Goal: Contribute content: Contribute content

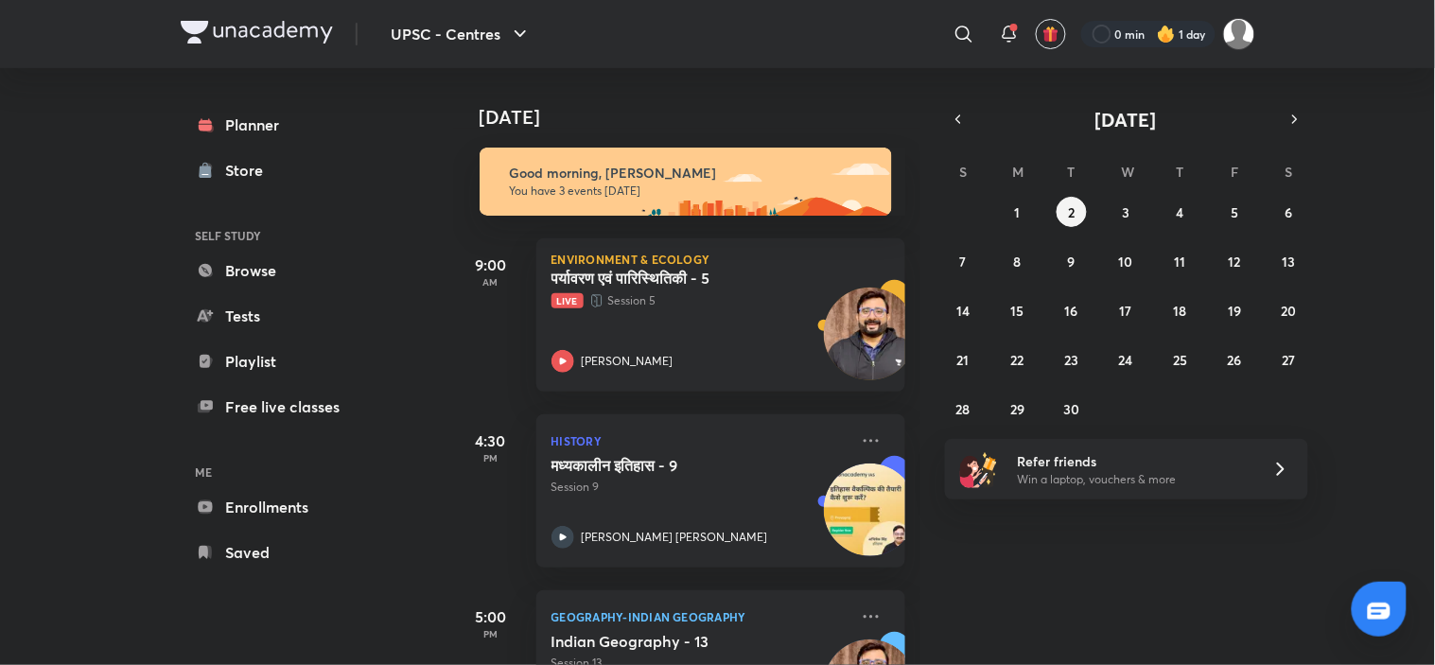
click at [758, 332] on div "पर्यावरण एवं पारिस्थितिकी - 5 Live Session 5 Apurva Mehrotra" at bounding box center [699, 321] width 297 height 104
click at [729, 326] on div "पर्यावरण एवं पारिस्थितिकी - 5 Live Session 5 Apurva Mehrotra" at bounding box center [699, 321] width 297 height 104
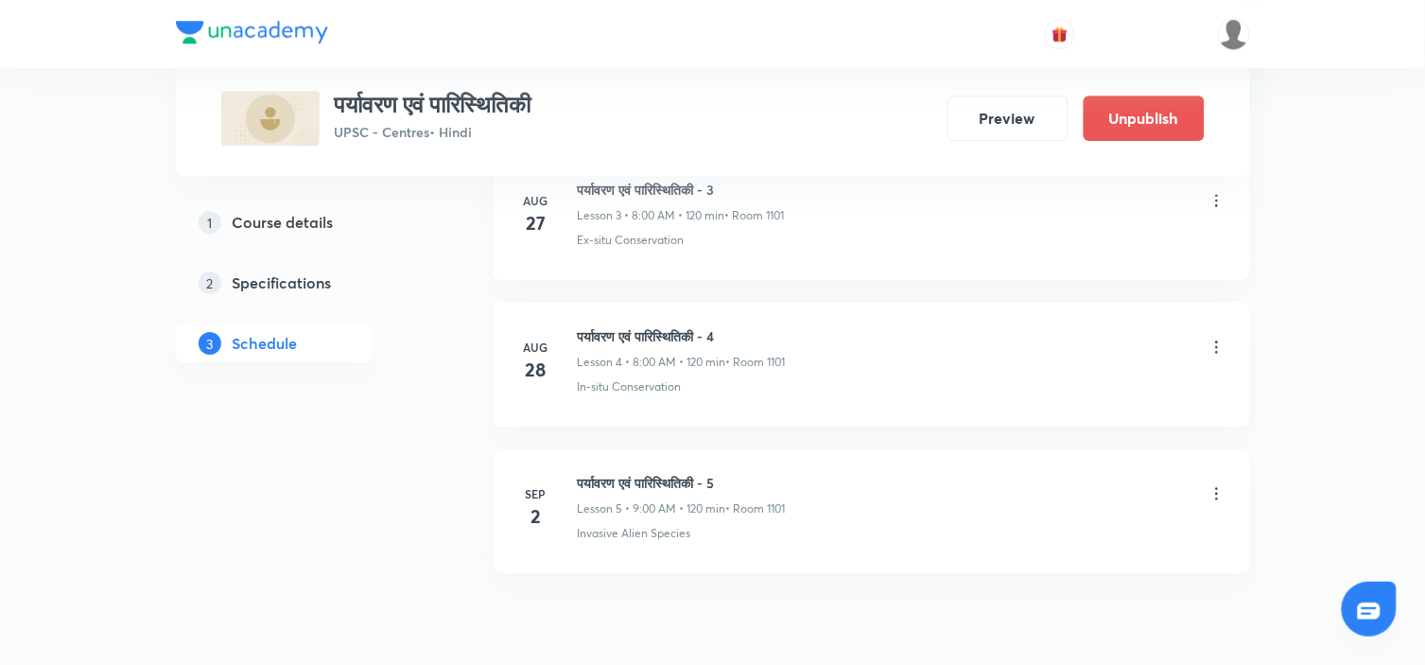
scroll to position [1585, 0]
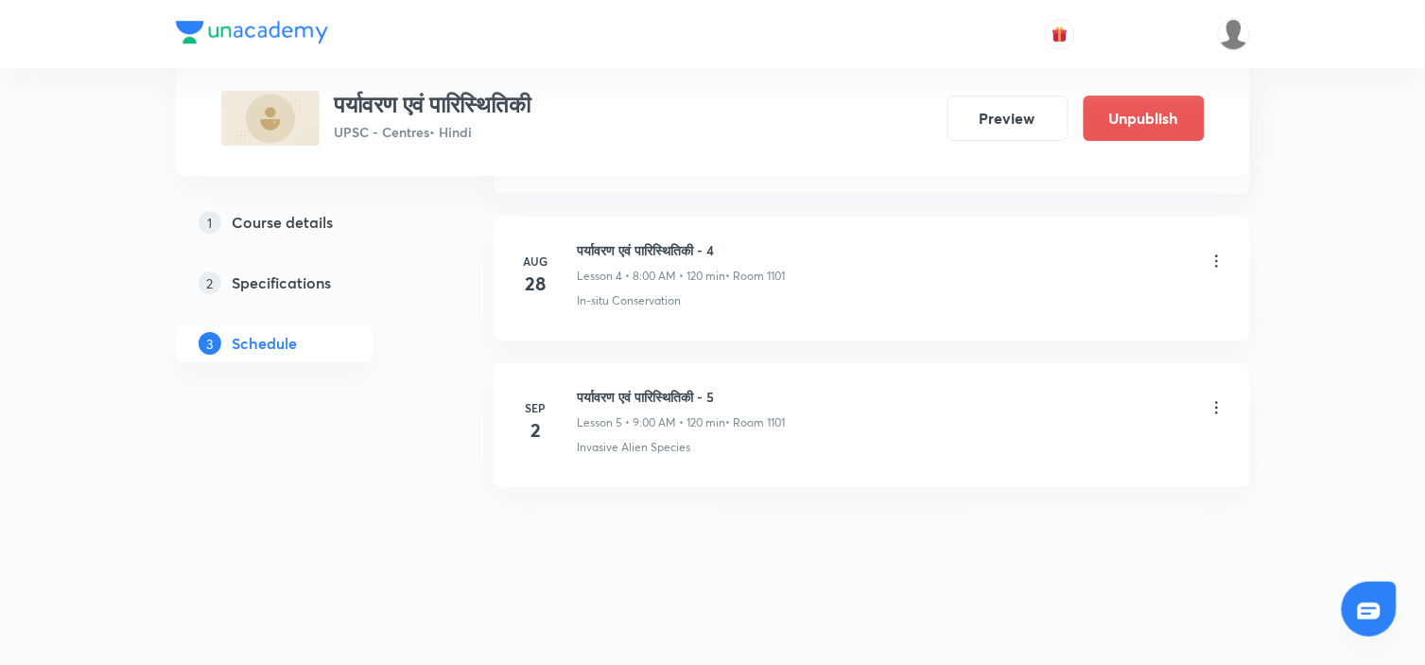
click at [656, 401] on h6 "पर्यावरण एवं पारिस्थितिकी - 5" at bounding box center [682, 397] width 208 height 20
copy h6 "पर्यावरण एवं पारिस्थितिकी - 5"
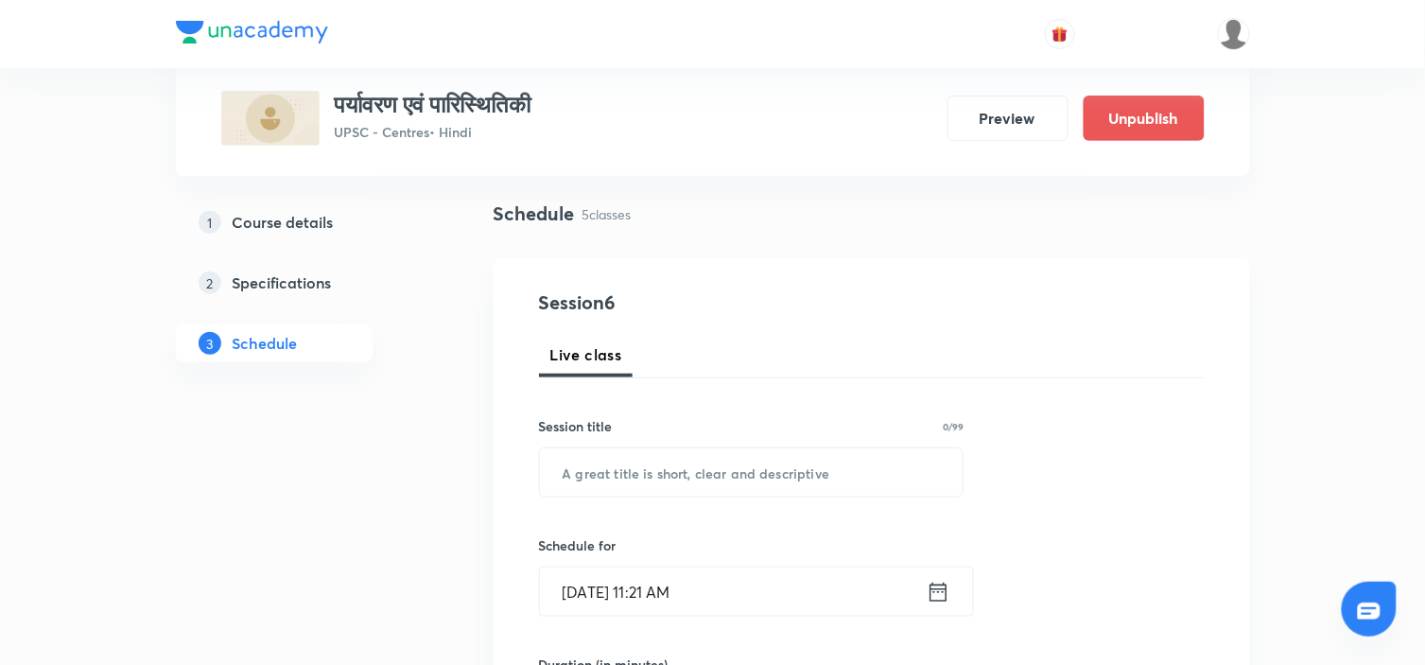
scroll to position [134, 0]
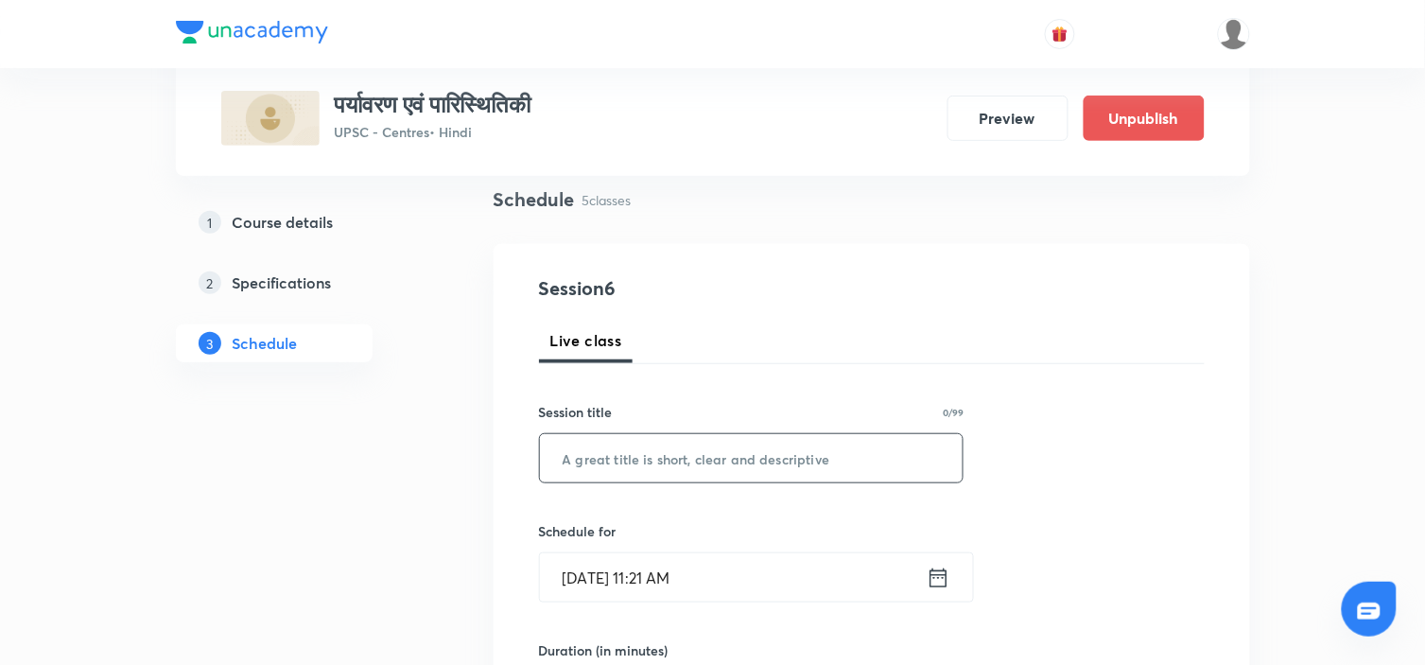
click at [656, 459] on input "text" at bounding box center [752, 458] width 424 height 48
paste input "पर्यावरण एवं पारिस्थितिकी - 5"
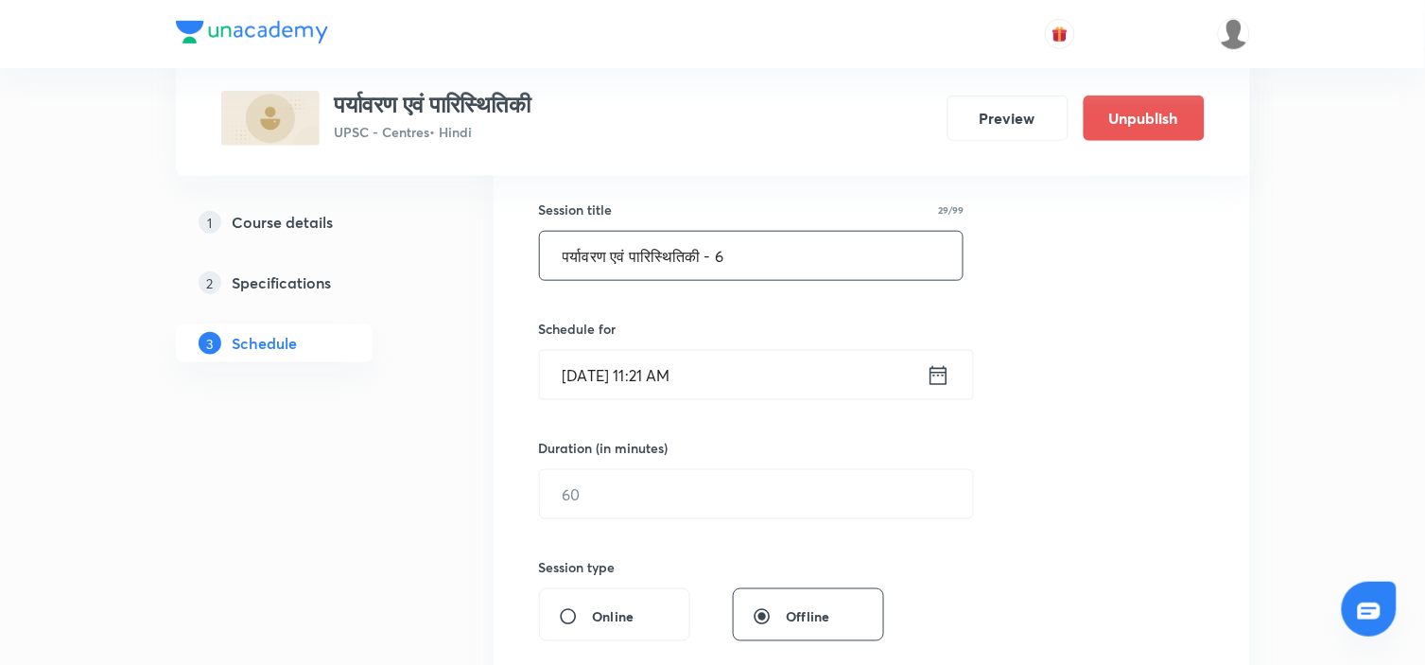
type input "पर्यावरण एवं पारिस्थितिकी - 6"
click at [948, 383] on icon at bounding box center [939, 375] width 24 height 26
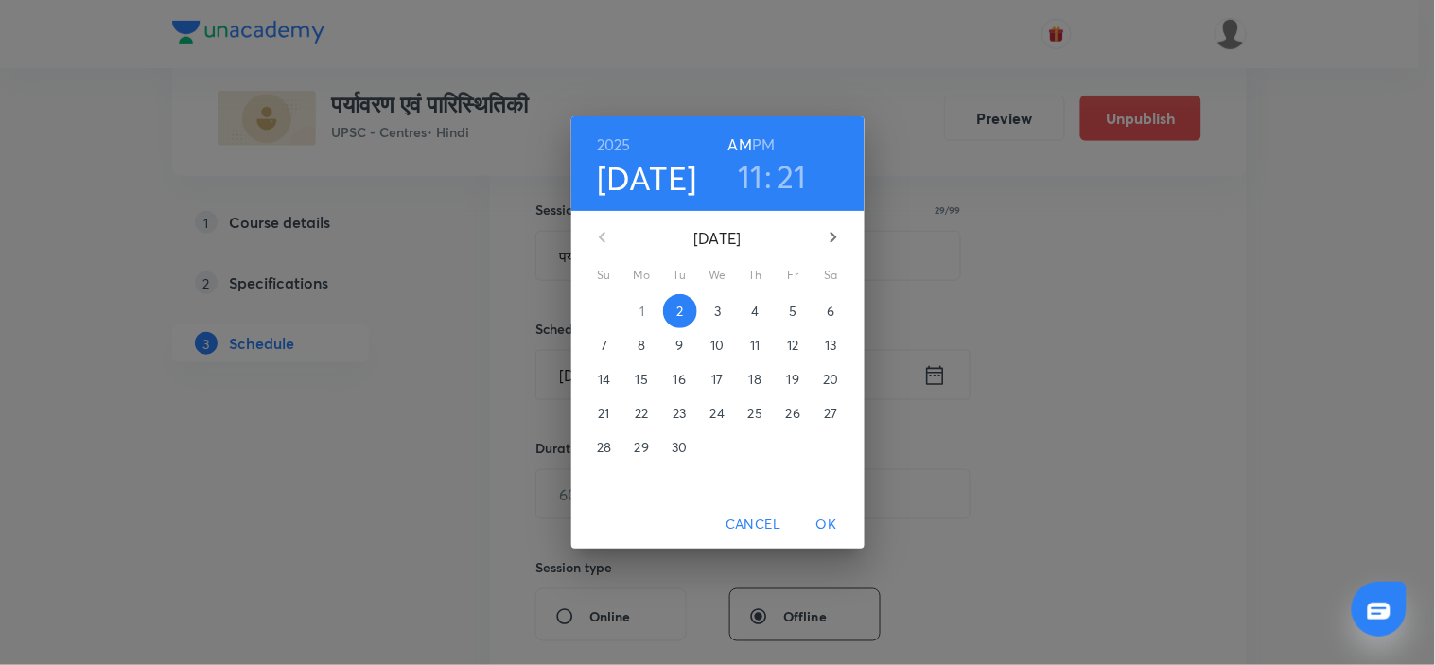
click at [719, 309] on p "3" at bounding box center [717, 311] width 7 height 19
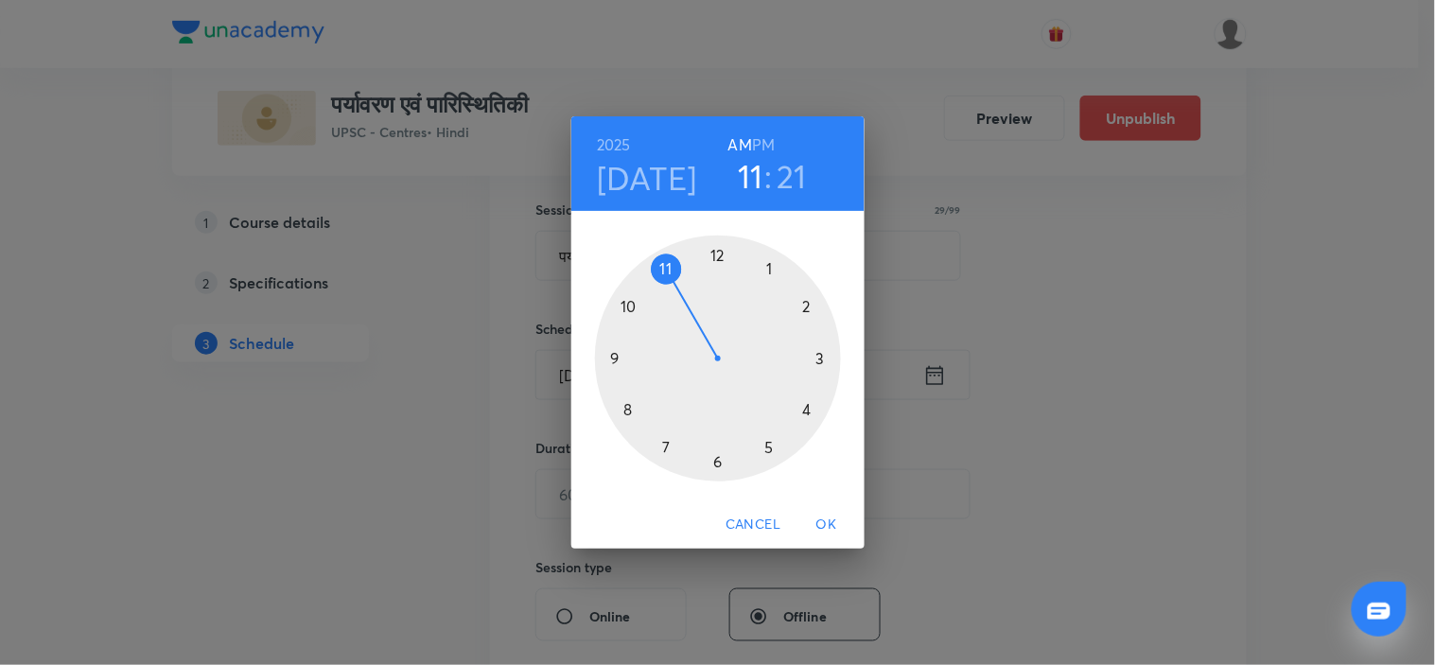
click at [627, 411] on div at bounding box center [718, 358] width 246 height 246
click at [716, 258] on div at bounding box center [718, 358] width 246 height 246
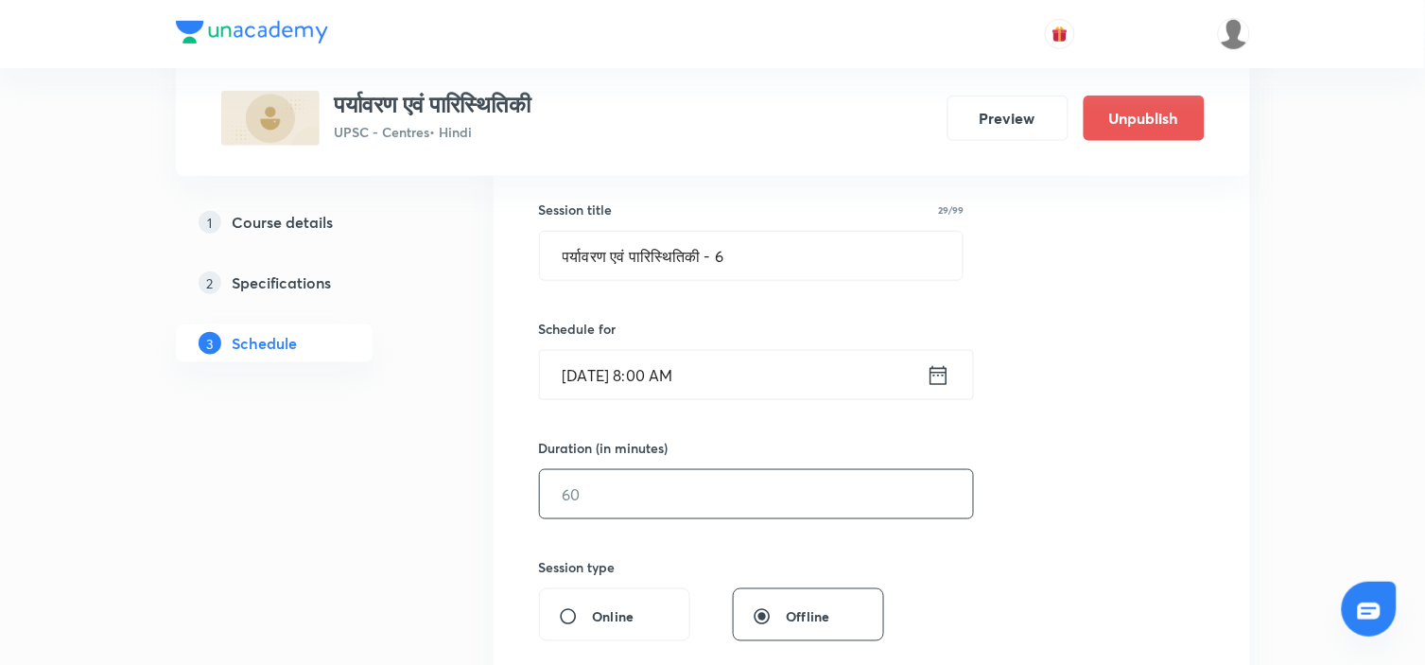
click at [679, 484] on input "text" at bounding box center [756, 494] width 433 height 48
type input "120"
click at [1110, 385] on div "Session 6 Live class Session title 29/99 पर्यावरण एवं पारिस्थितिकी - 6 ​ Schedu…" at bounding box center [872, 516] width 666 height 888
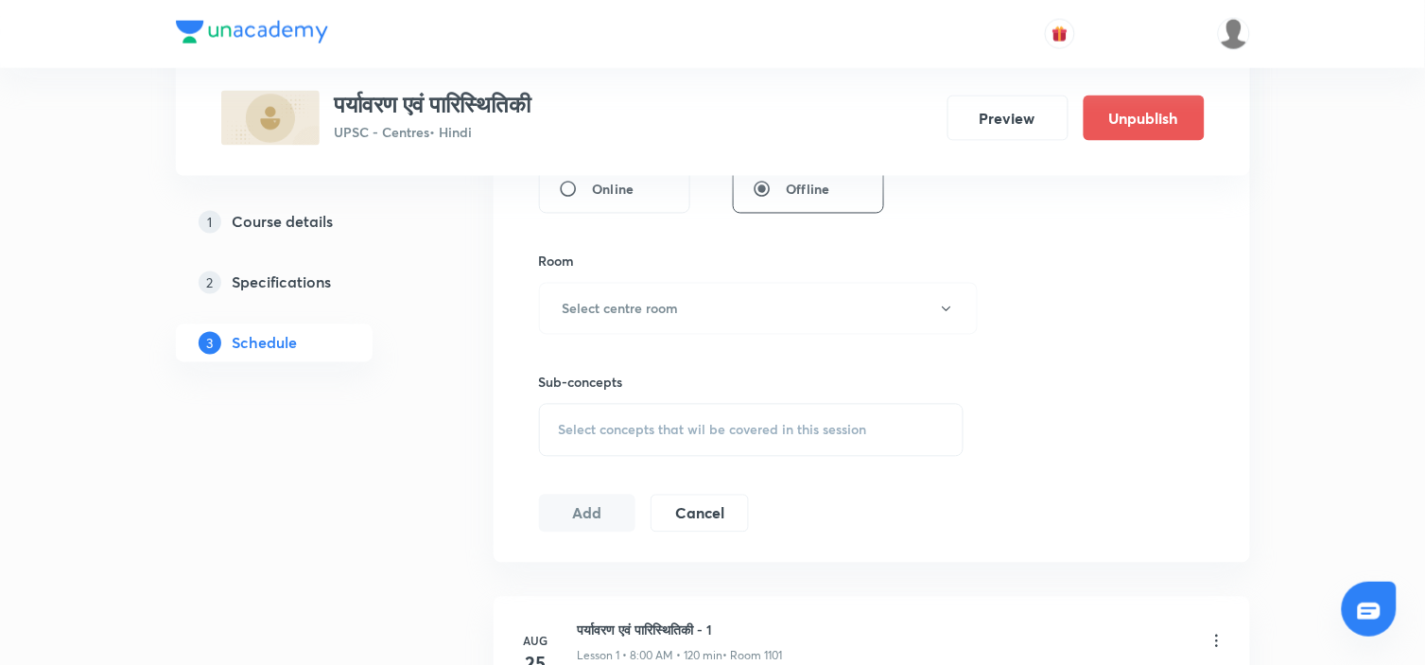
scroll to position [766, 0]
click at [792, 329] on button "Select centre room" at bounding box center [758, 307] width 439 height 52
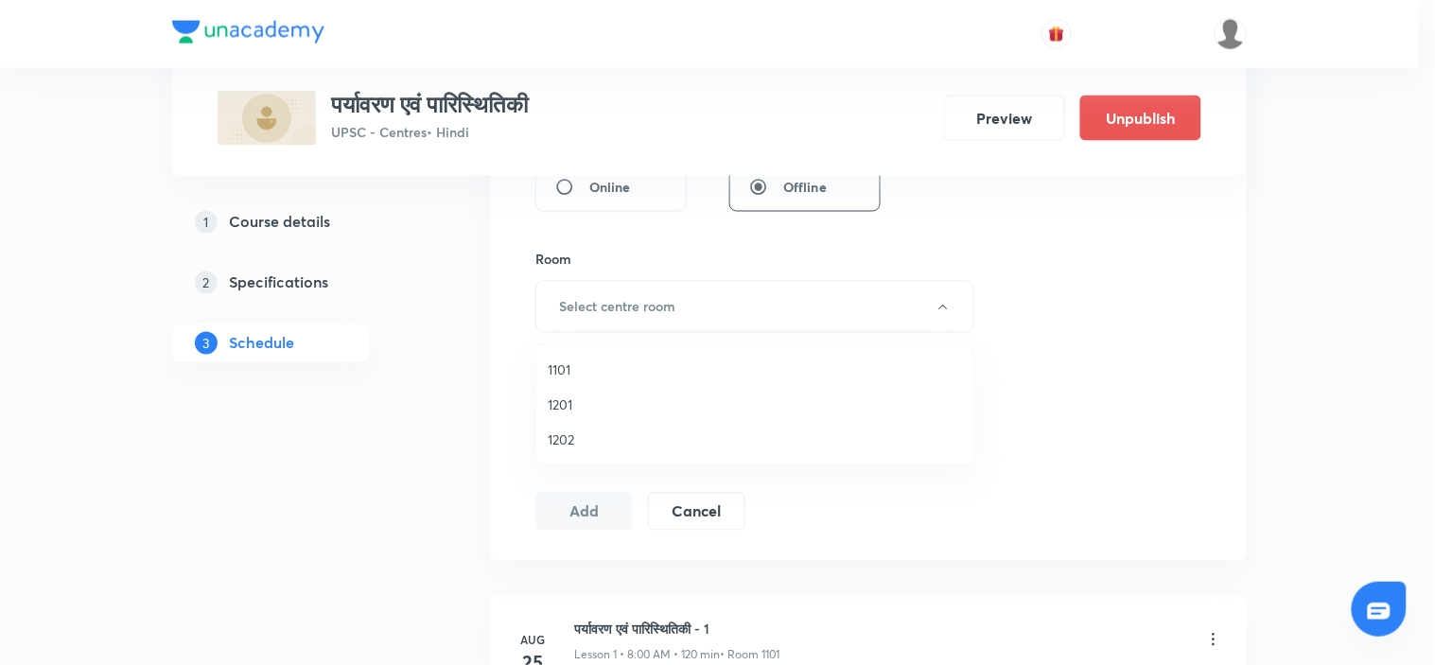
click at [568, 361] on span "1101" at bounding box center [755, 369] width 414 height 20
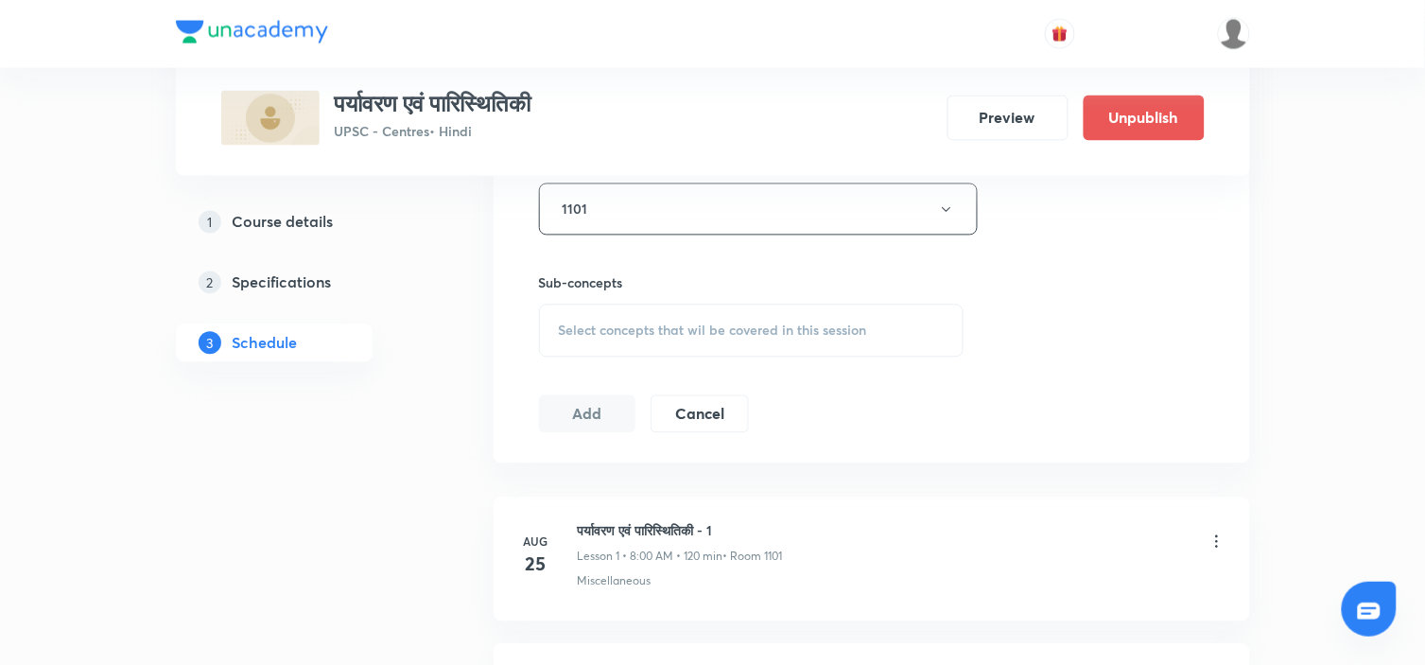
scroll to position [876, 0]
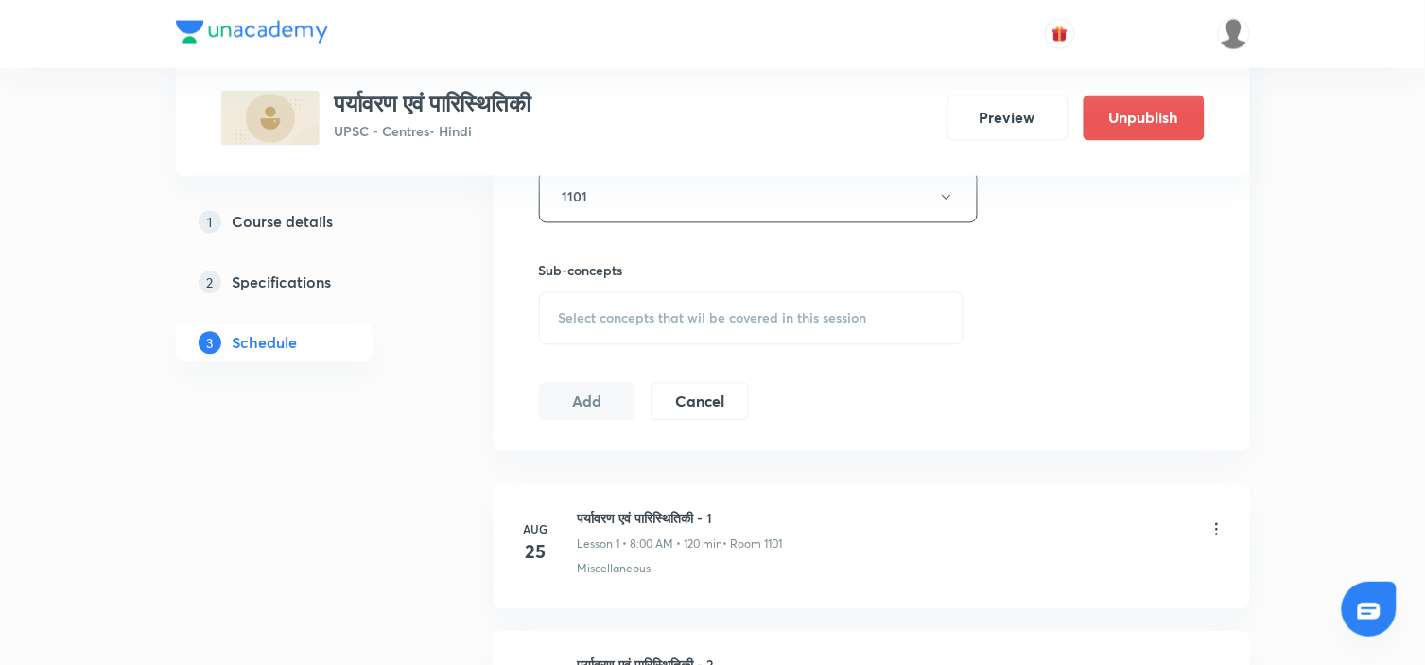
click at [741, 318] on span "Select concepts that wil be covered in this session" at bounding box center [713, 318] width 308 height 15
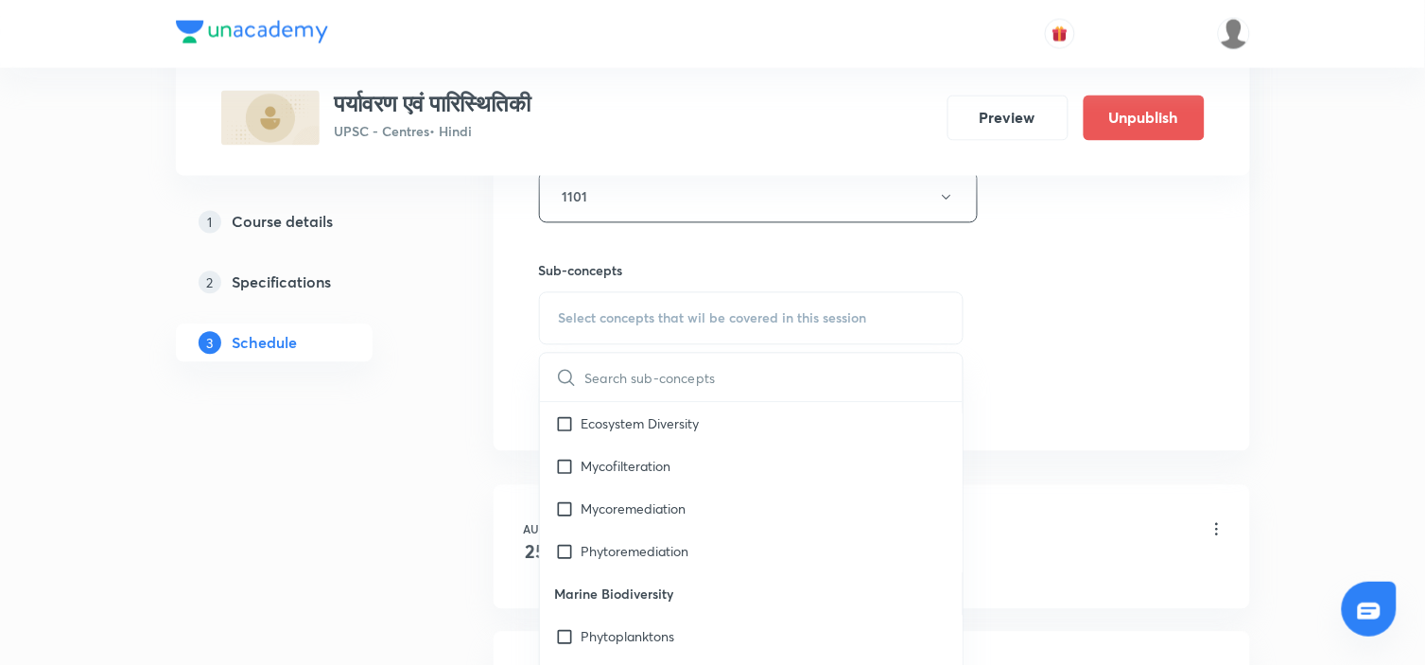
scroll to position [1193, 0]
click at [714, 430] on div "Ecosystem Diversity" at bounding box center [752, 422] width 424 height 43
checkbox input "true"
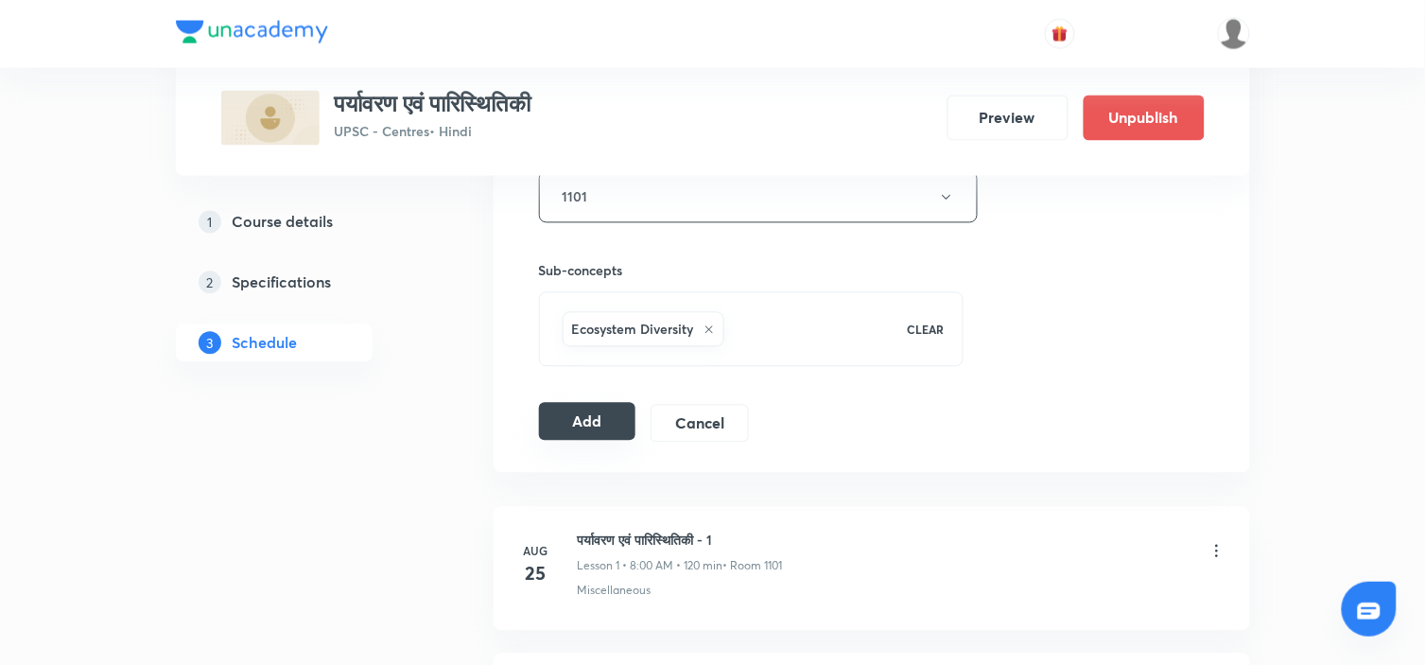
click at [601, 419] on button "Add" at bounding box center [587, 422] width 97 height 38
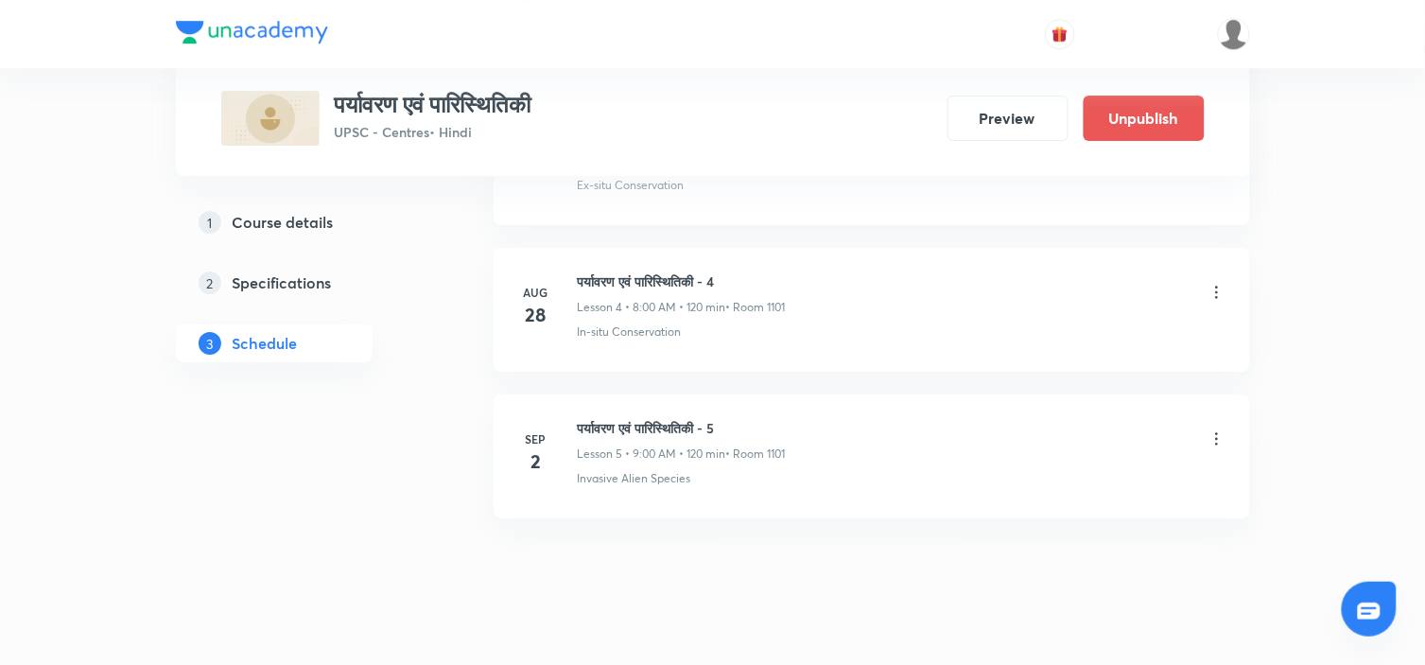
scroll to position [1608, 0]
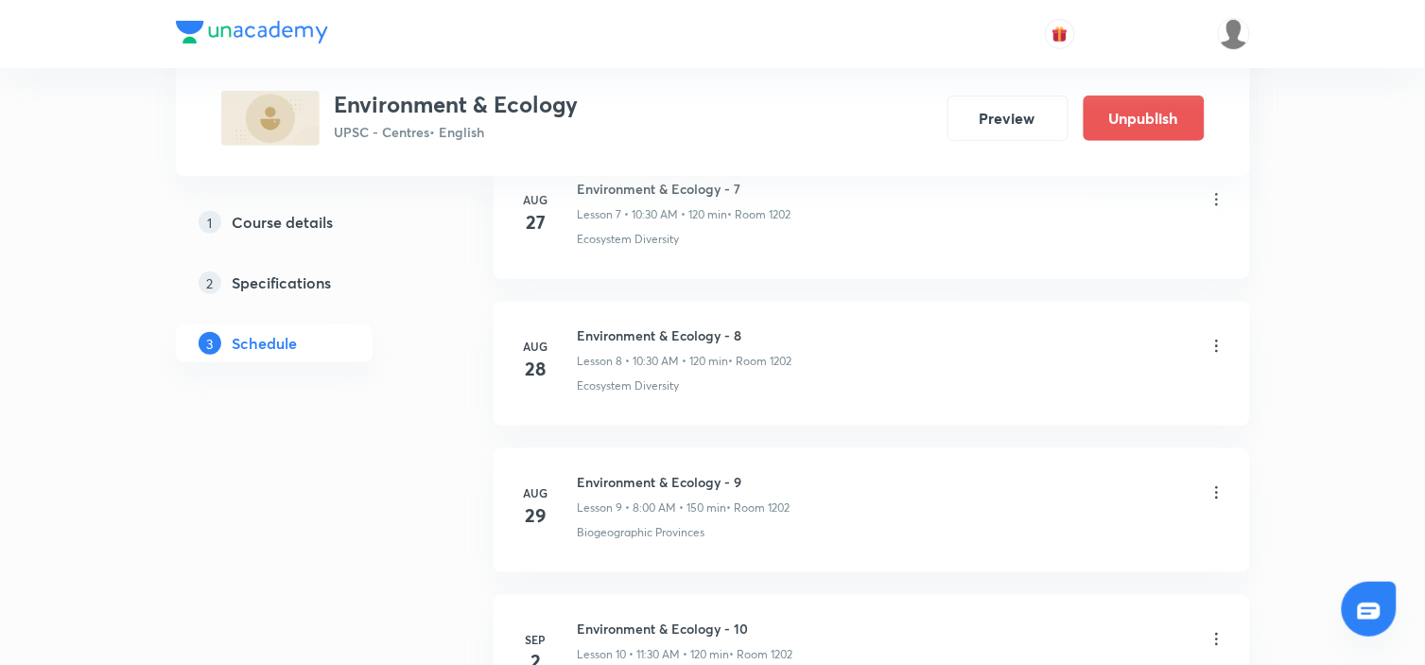
scroll to position [2319, 0]
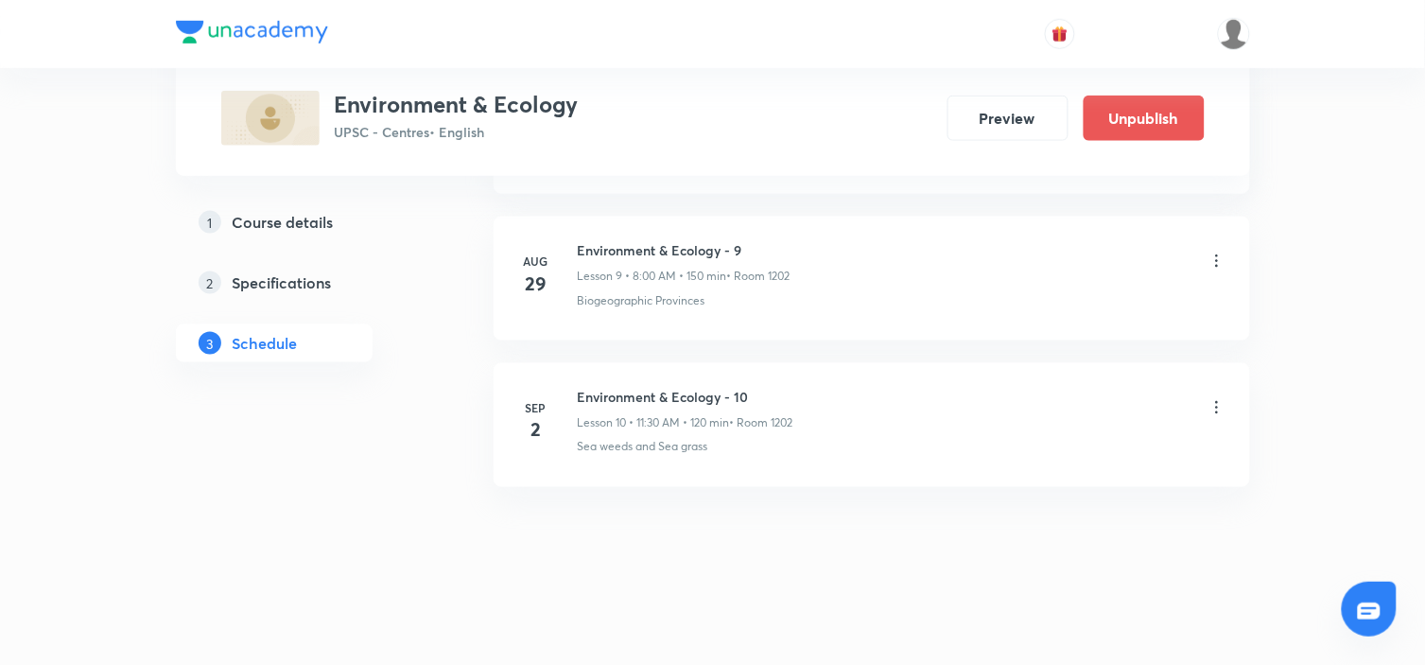
click at [683, 393] on h6 "Environment & Ecology - 10" at bounding box center [686, 397] width 216 height 20
copy h6 "Environment & Ecology - 10"
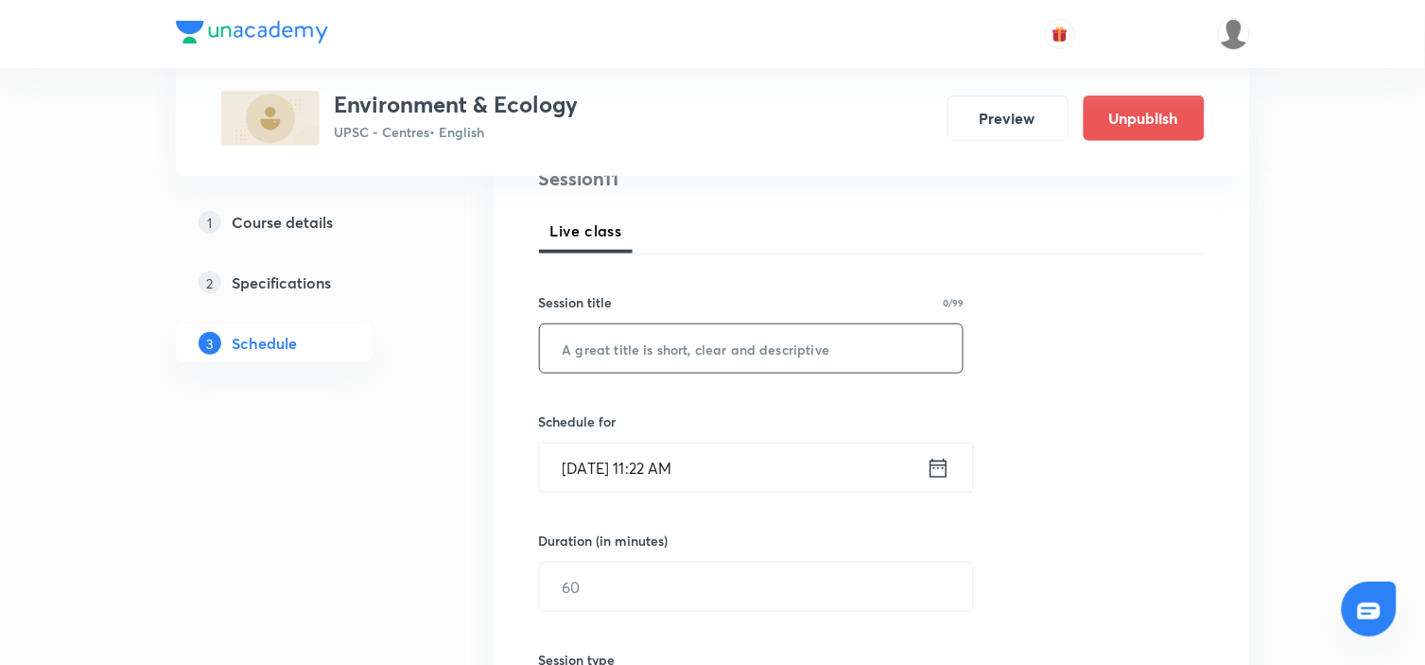
scroll to position [246, 0]
click at [655, 340] on input "text" at bounding box center [752, 346] width 424 height 48
paste input "Environment & Ecology - 10"
type input "Environment & Ecology - 11"
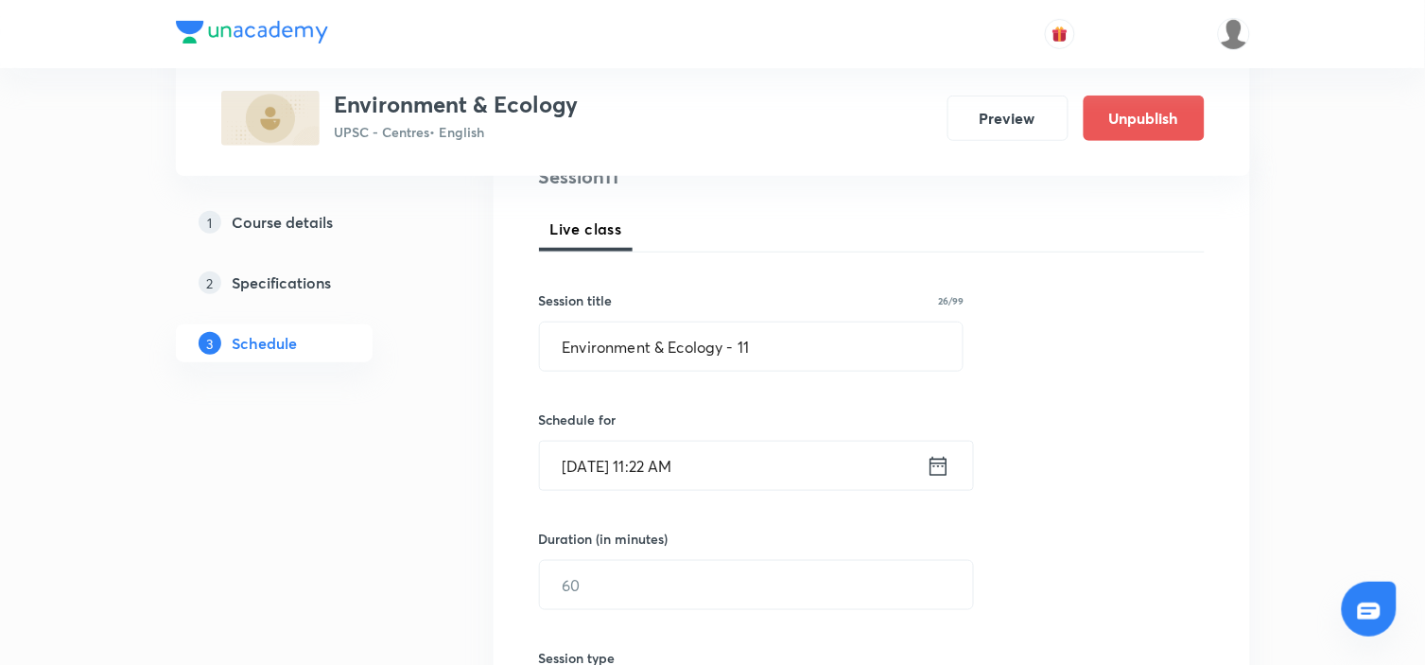
click at [944, 468] on icon at bounding box center [939, 466] width 24 height 26
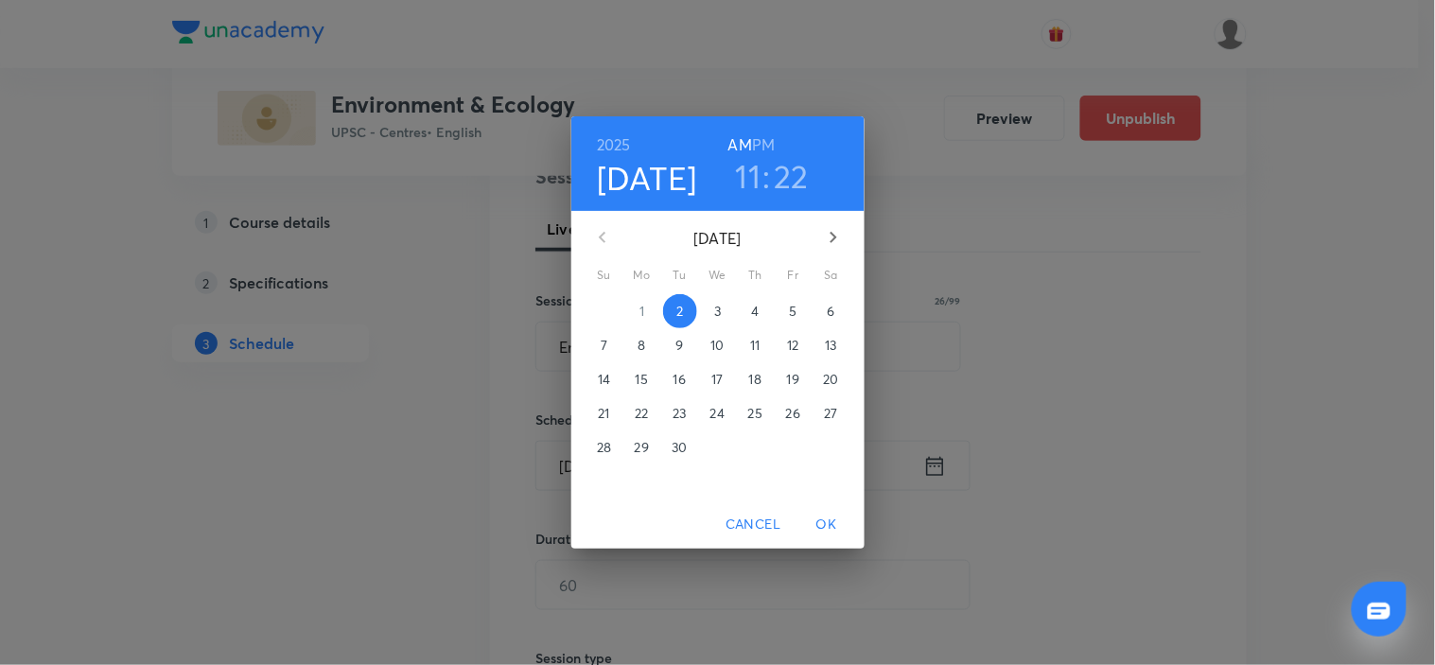
click at [717, 304] on p "3" at bounding box center [717, 311] width 7 height 19
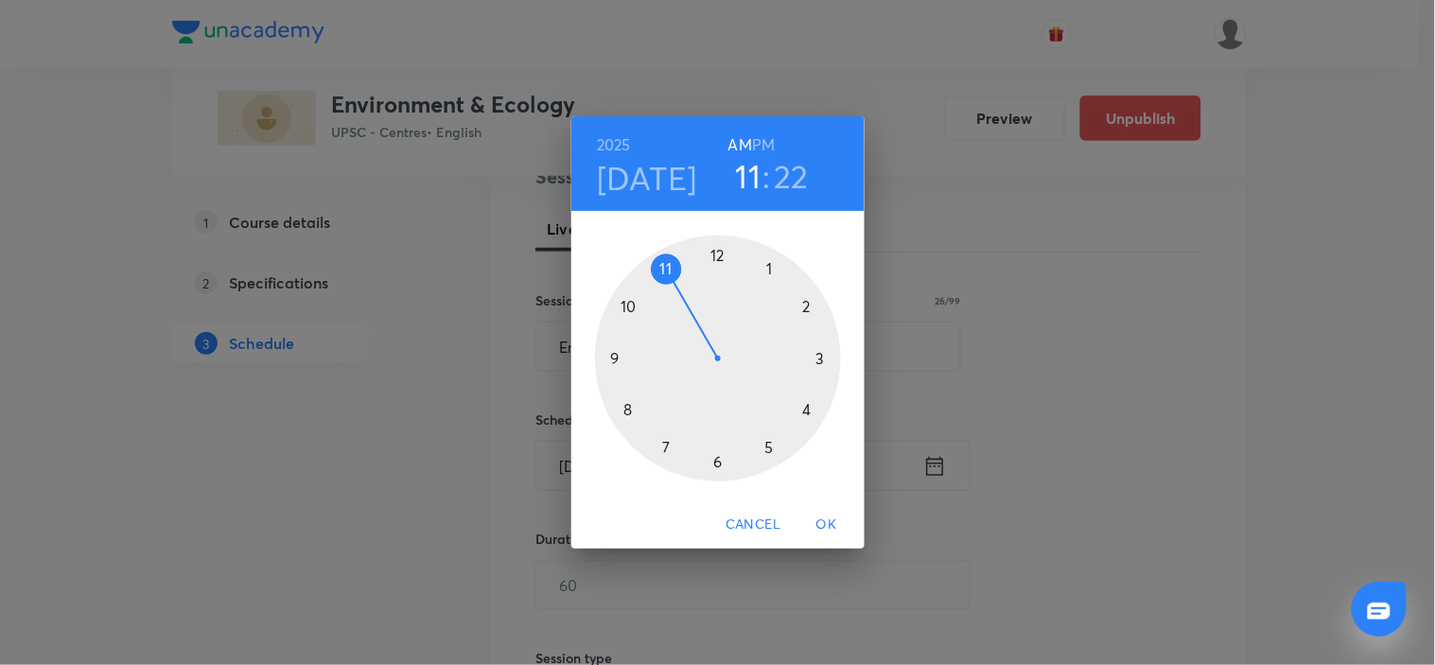
click at [630, 308] on div at bounding box center [718, 358] width 246 height 246
click at [714, 464] on div at bounding box center [718, 358] width 246 height 246
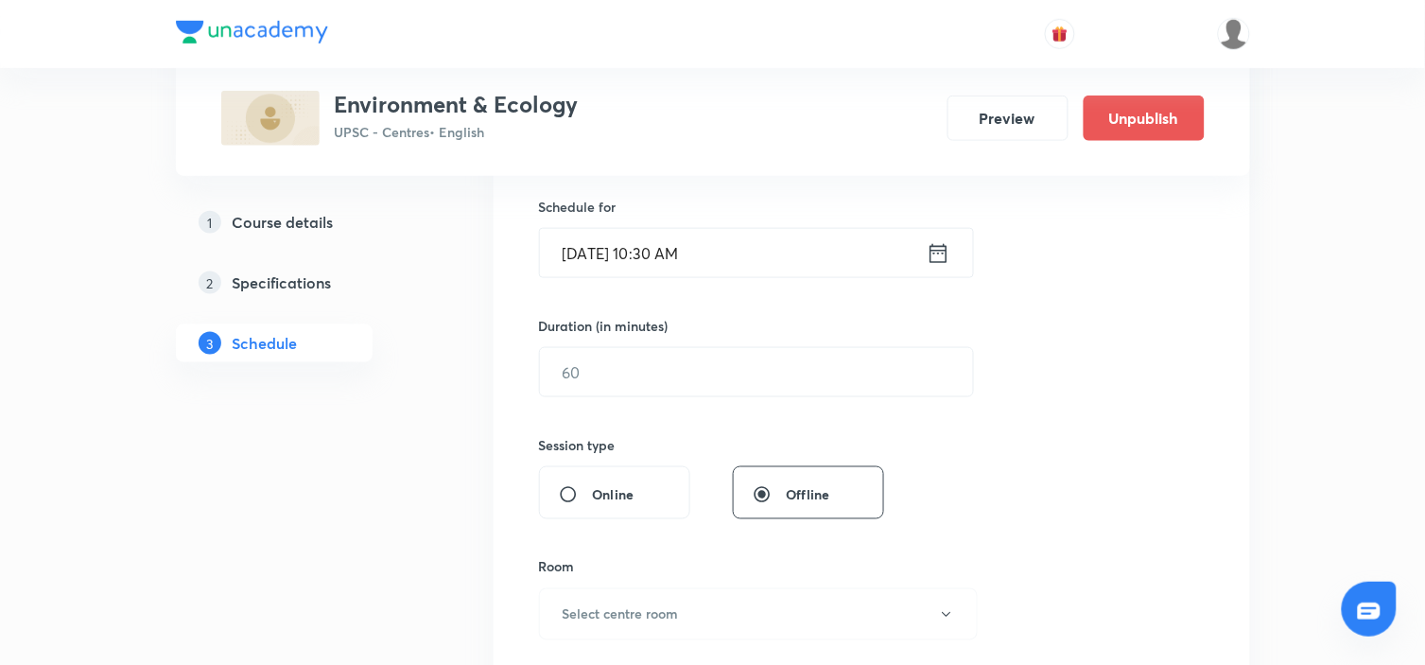
scroll to position [460, 0]
click at [657, 375] on input "text" at bounding box center [756, 371] width 433 height 48
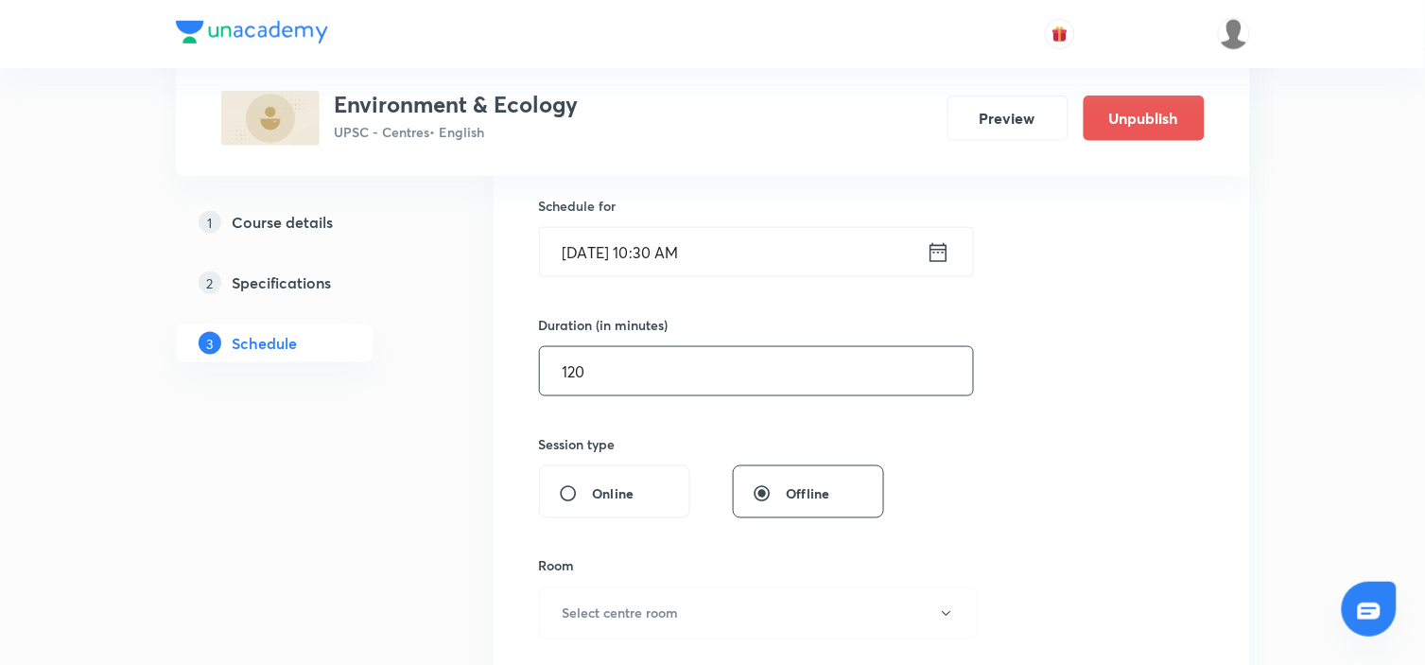
type input "120"
click at [1051, 400] on div "Session 11 Live class Session title 26/99 Environment & Ecology - 11 ​ Schedule…" at bounding box center [872, 393] width 666 height 888
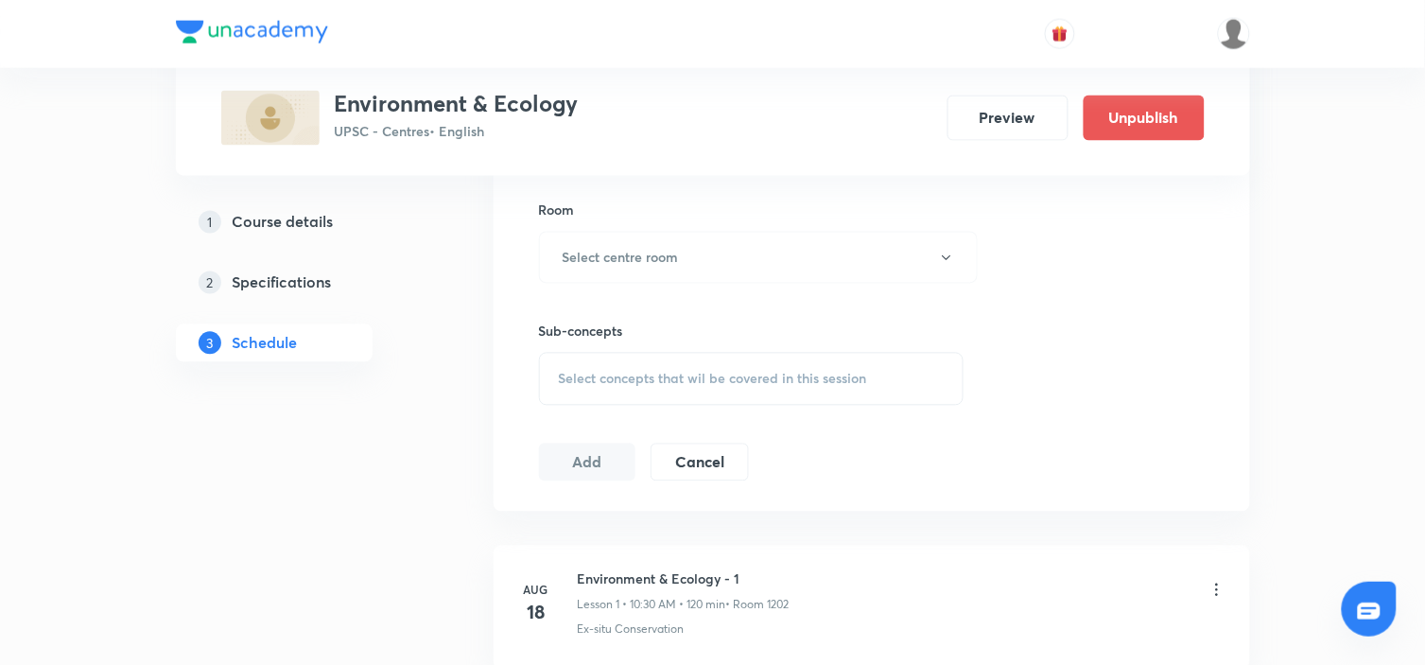
scroll to position [816, 0]
click at [871, 238] on button "Select centre room" at bounding box center [758, 257] width 439 height 52
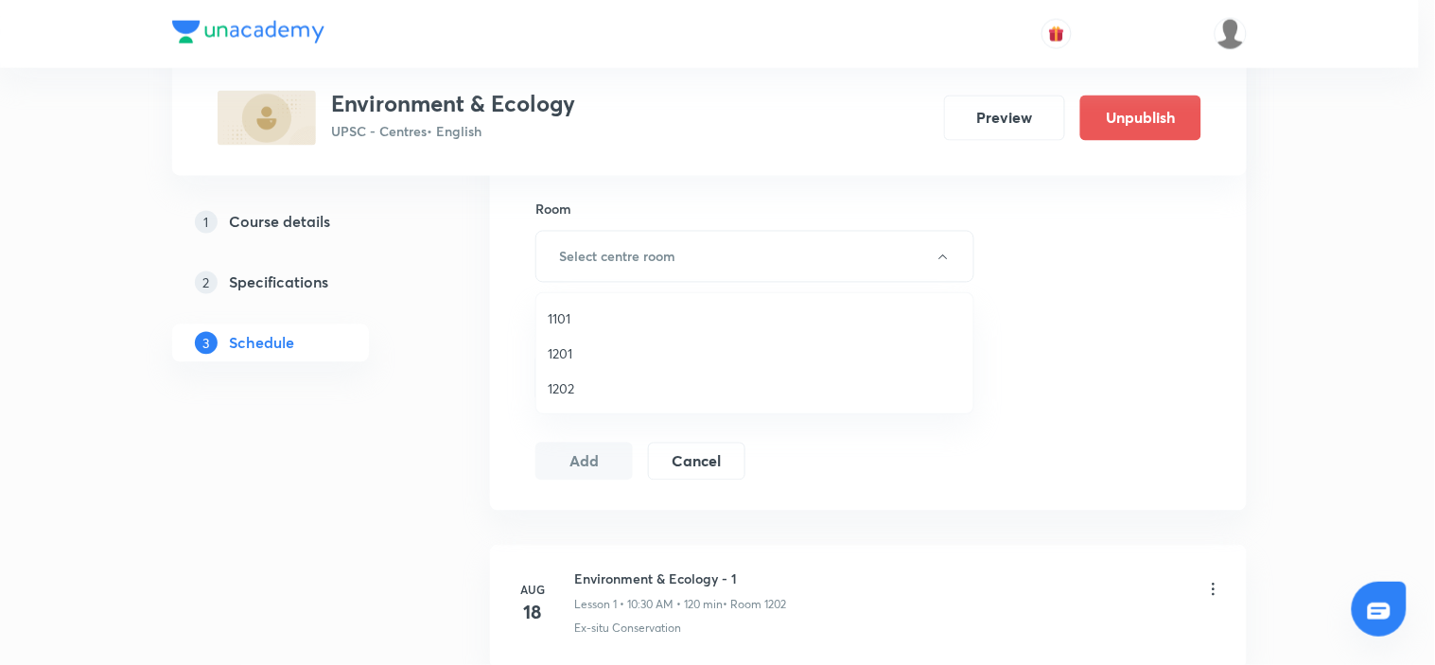
click at [565, 381] on span "1202" at bounding box center [755, 388] width 414 height 20
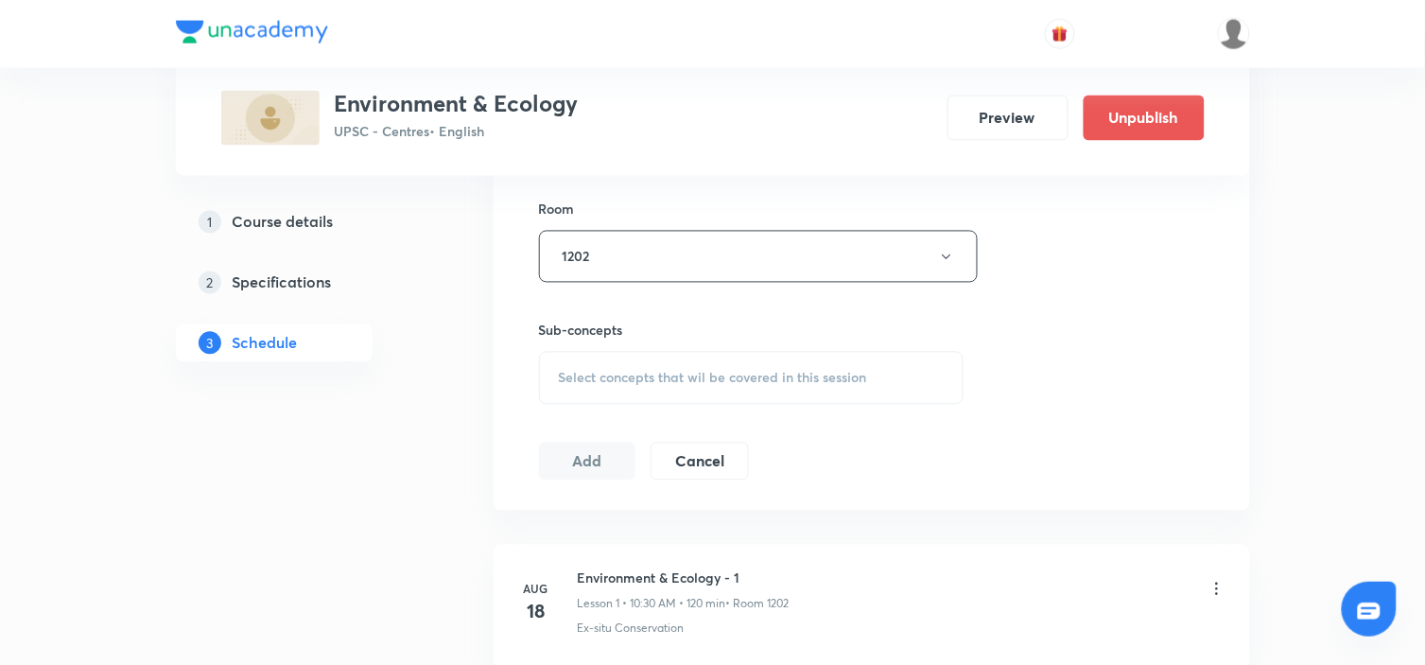
click at [771, 380] on span "Select concepts that wil be covered in this session" at bounding box center [713, 378] width 308 height 15
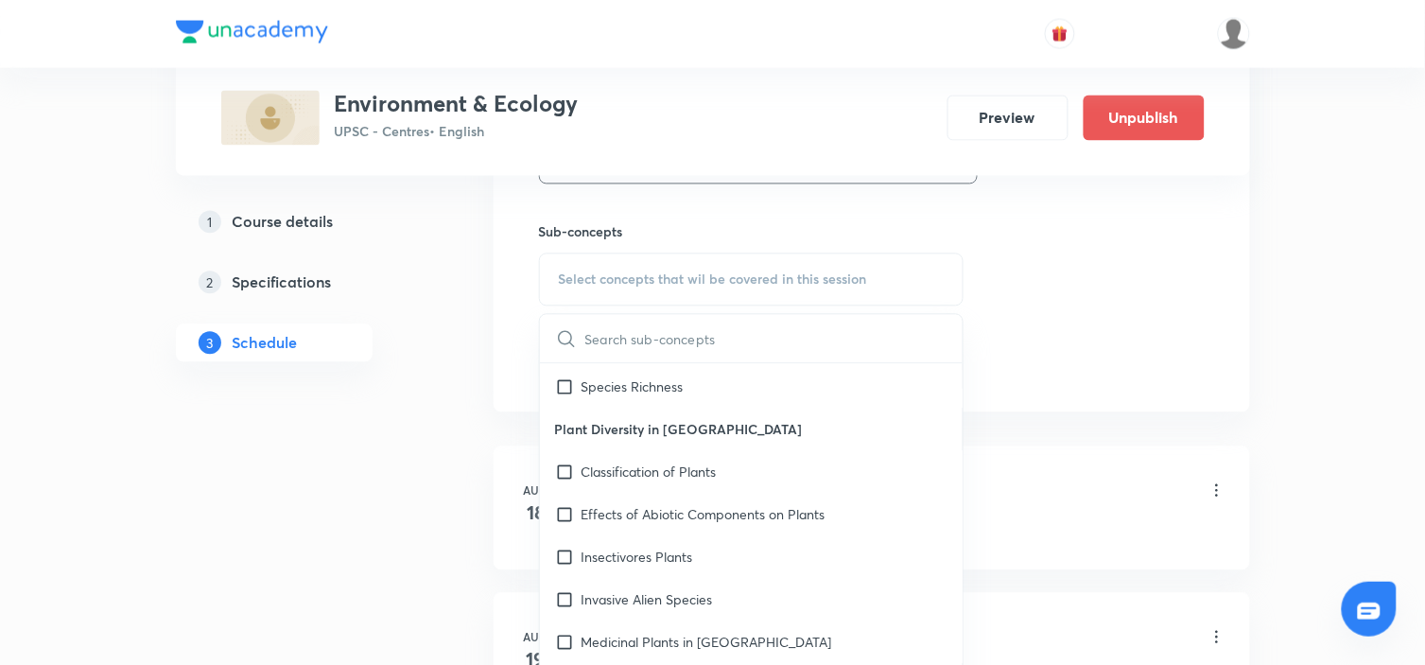
scroll to position [1660, 0]
click at [725, 497] on div "Effects of Abiotic Components on Plants" at bounding box center [752, 513] width 424 height 43
checkbox input "true"
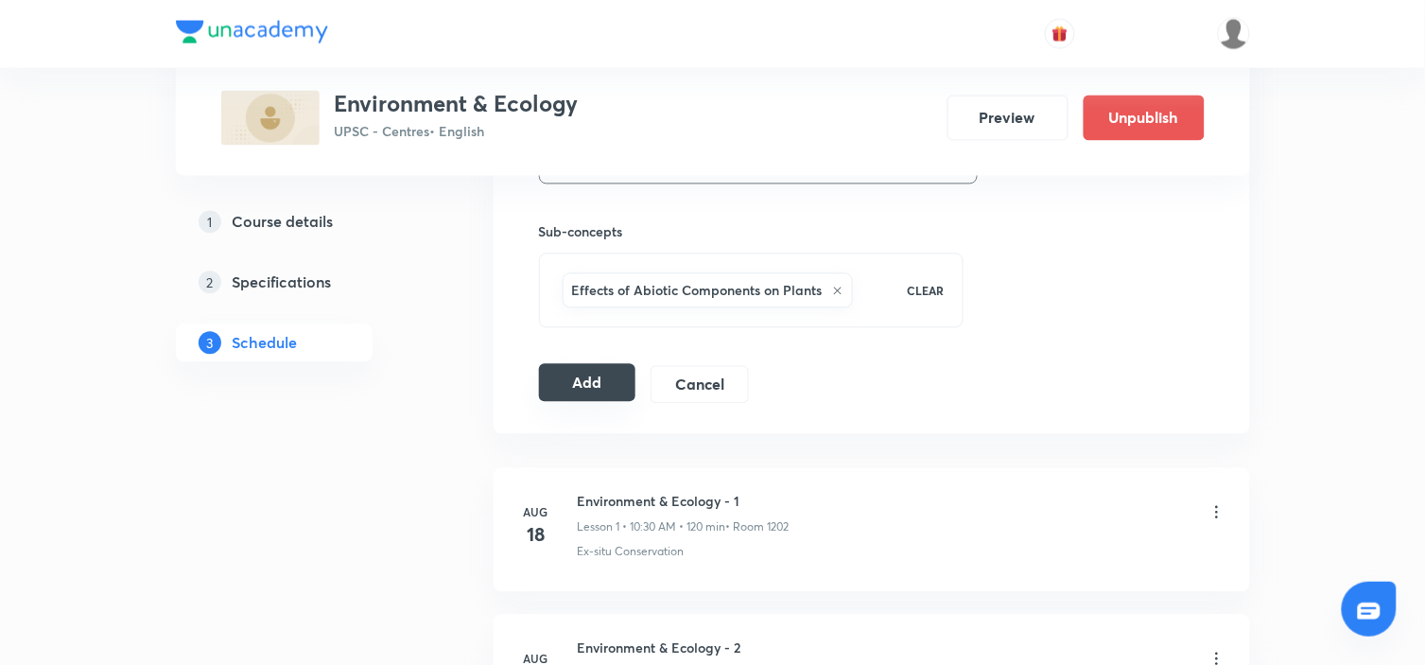
click at [584, 378] on button "Add" at bounding box center [587, 383] width 97 height 38
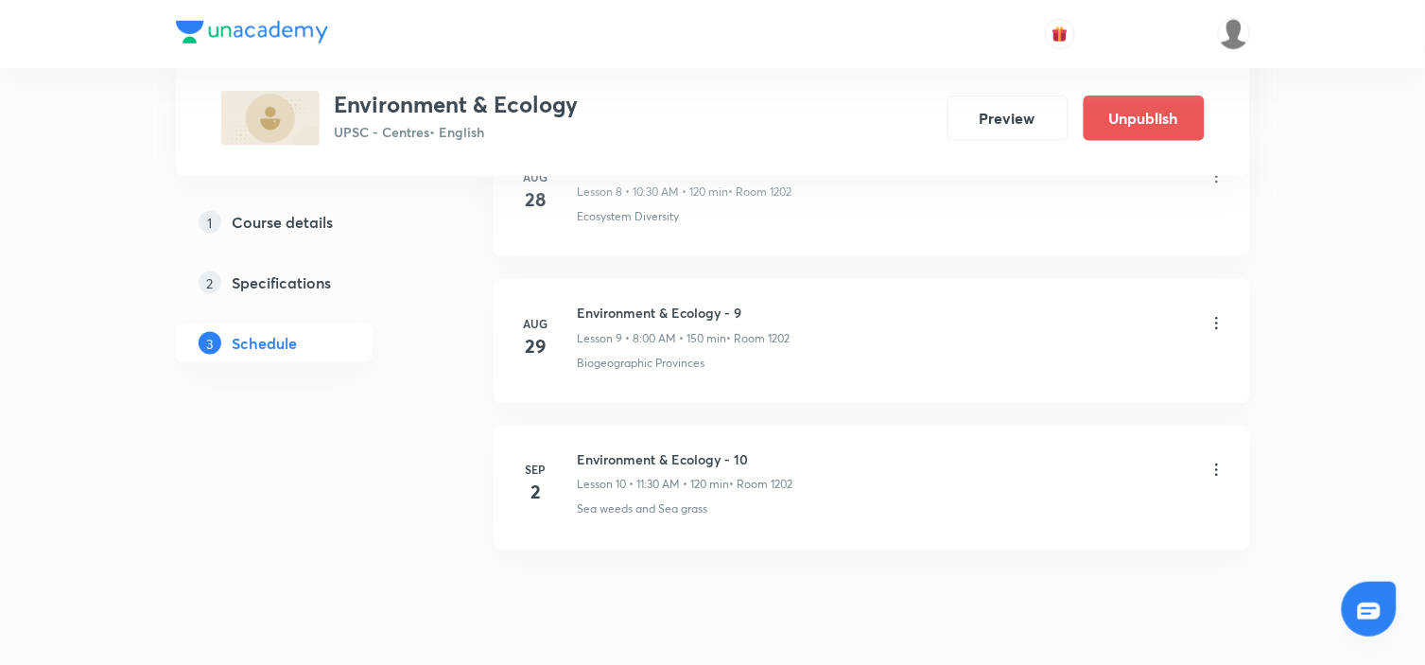
scroll to position [2340, 0]
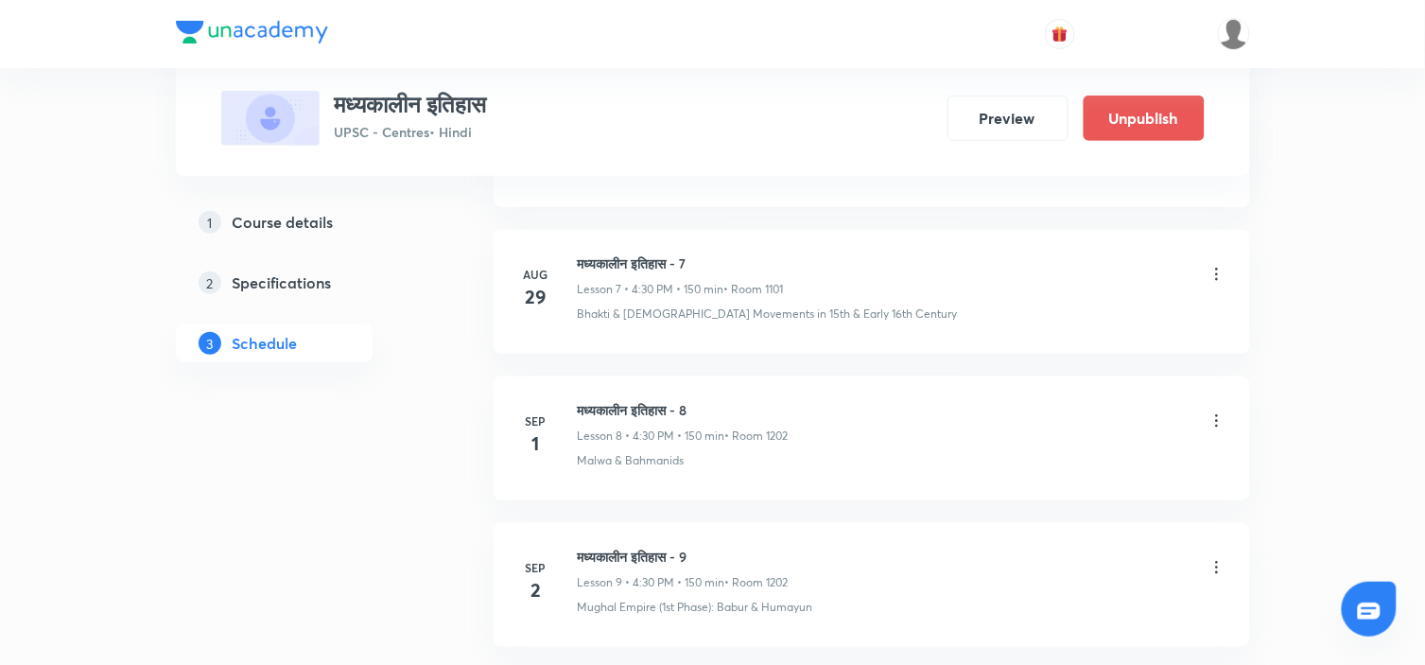
scroll to position [2171, 0]
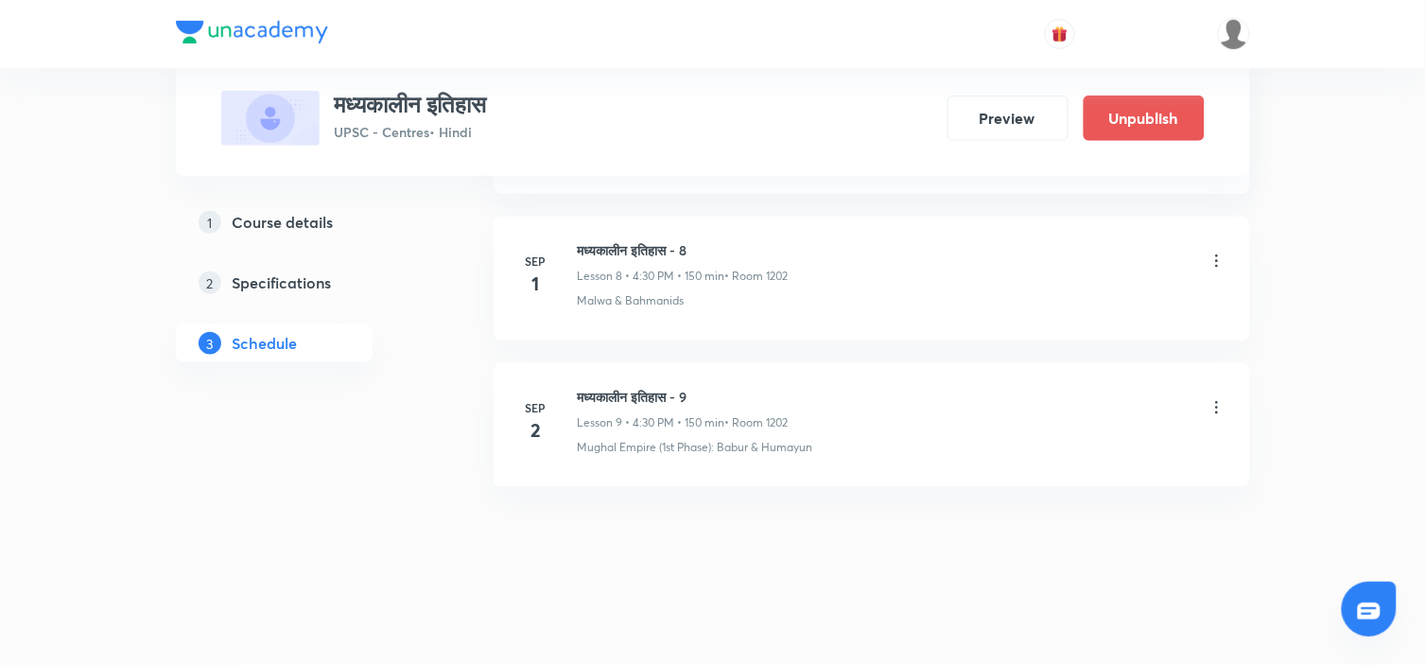
click at [671, 393] on h6 "मध्यकालीन इतिहास - 9" at bounding box center [683, 397] width 211 height 20
copy h6 "मध्यकालीन इतिहास - 9"
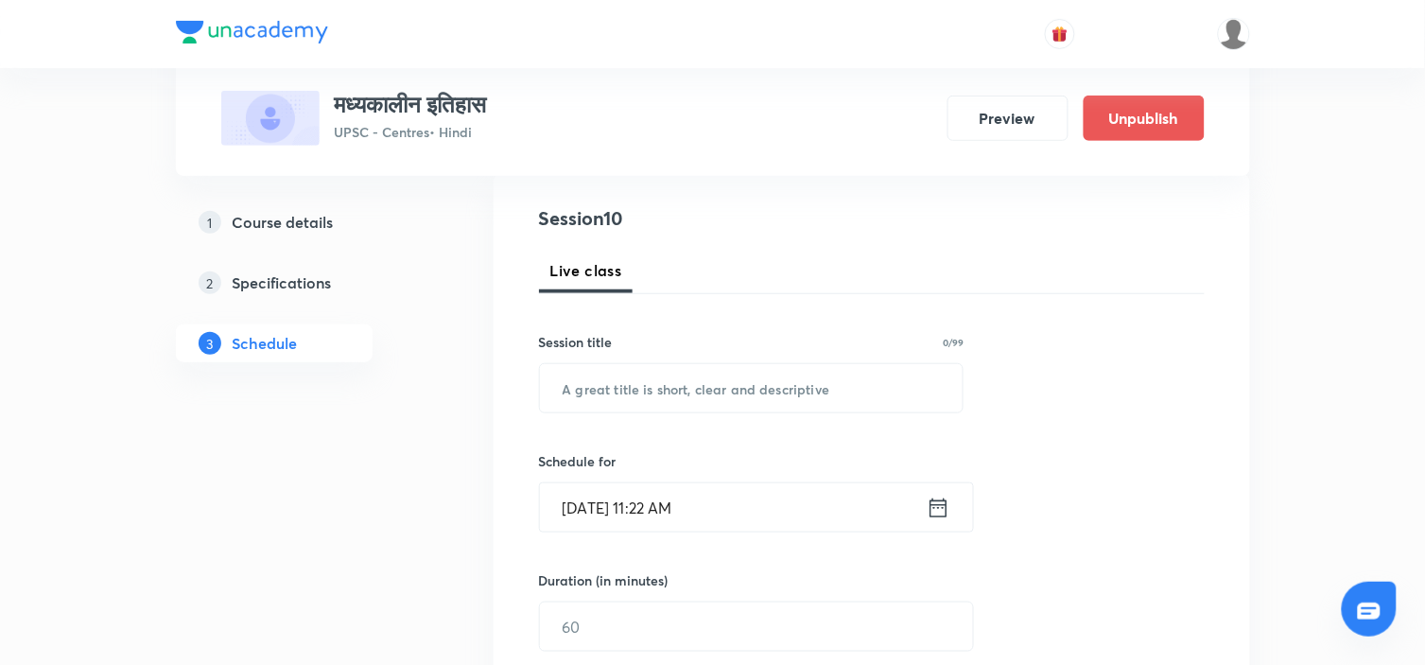
scroll to position [205, 0]
click at [648, 388] on input "text" at bounding box center [752, 387] width 424 height 48
paste input "मध्यकालीन इतिहास - 9"
type input "मध्यकालीन इतिहास - 10"
click at [1101, 351] on div "Session 10 Live class Session title 21/99 मध्यकालीन इतिहास - 10 ​ Schedule for …" at bounding box center [872, 647] width 666 height 888
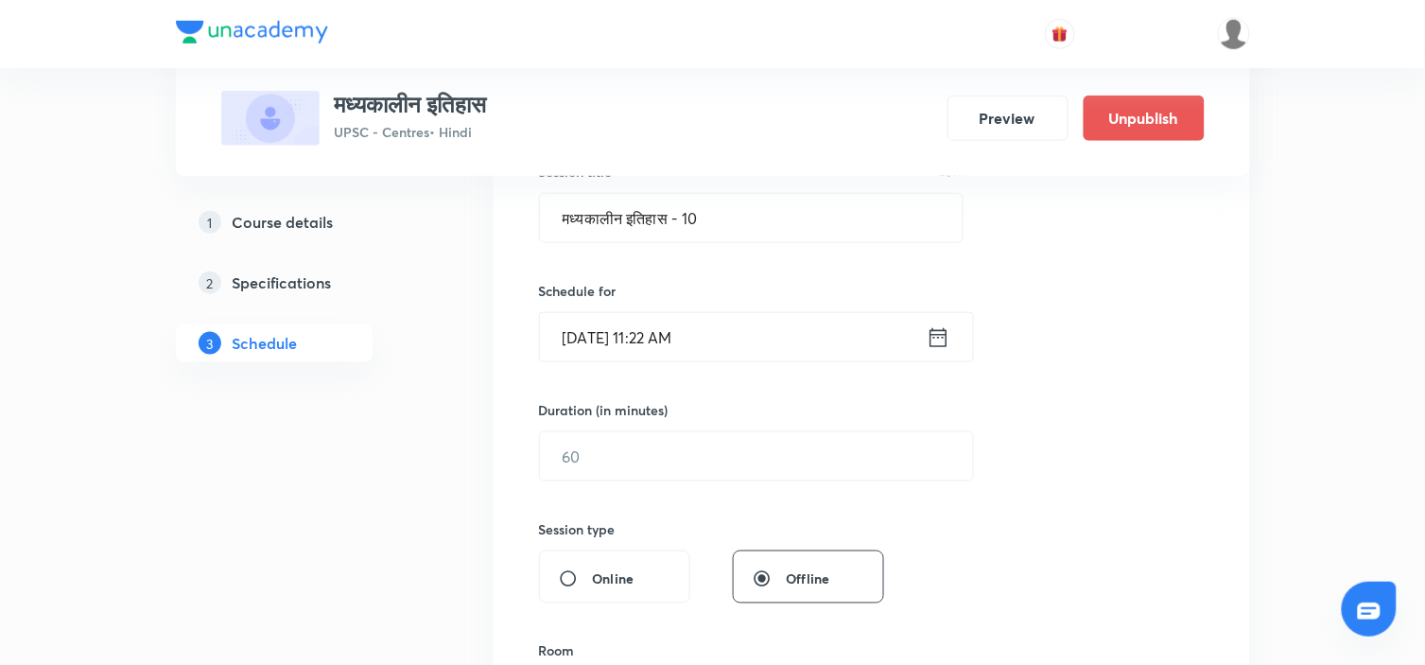
scroll to position [375, 0]
click at [942, 338] on icon at bounding box center [939, 336] width 24 height 26
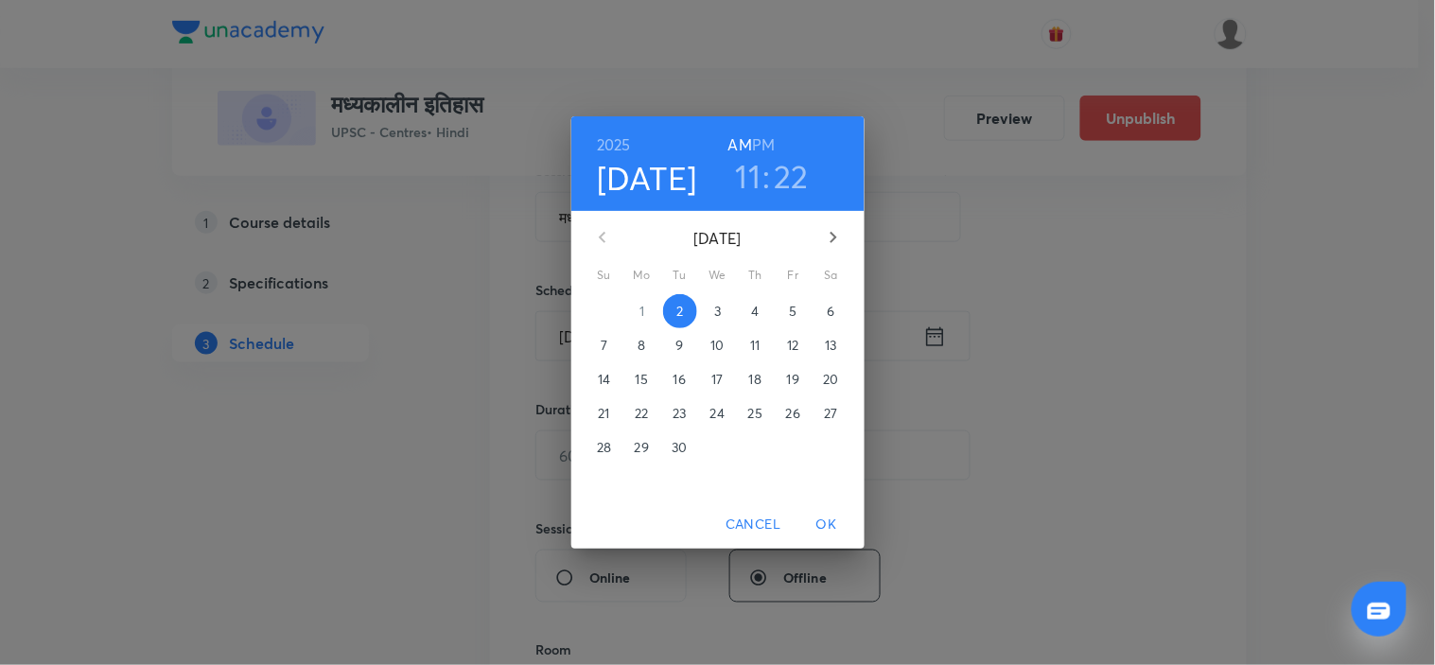
click at [721, 307] on p "3" at bounding box center [717, 311] width 7 height 19
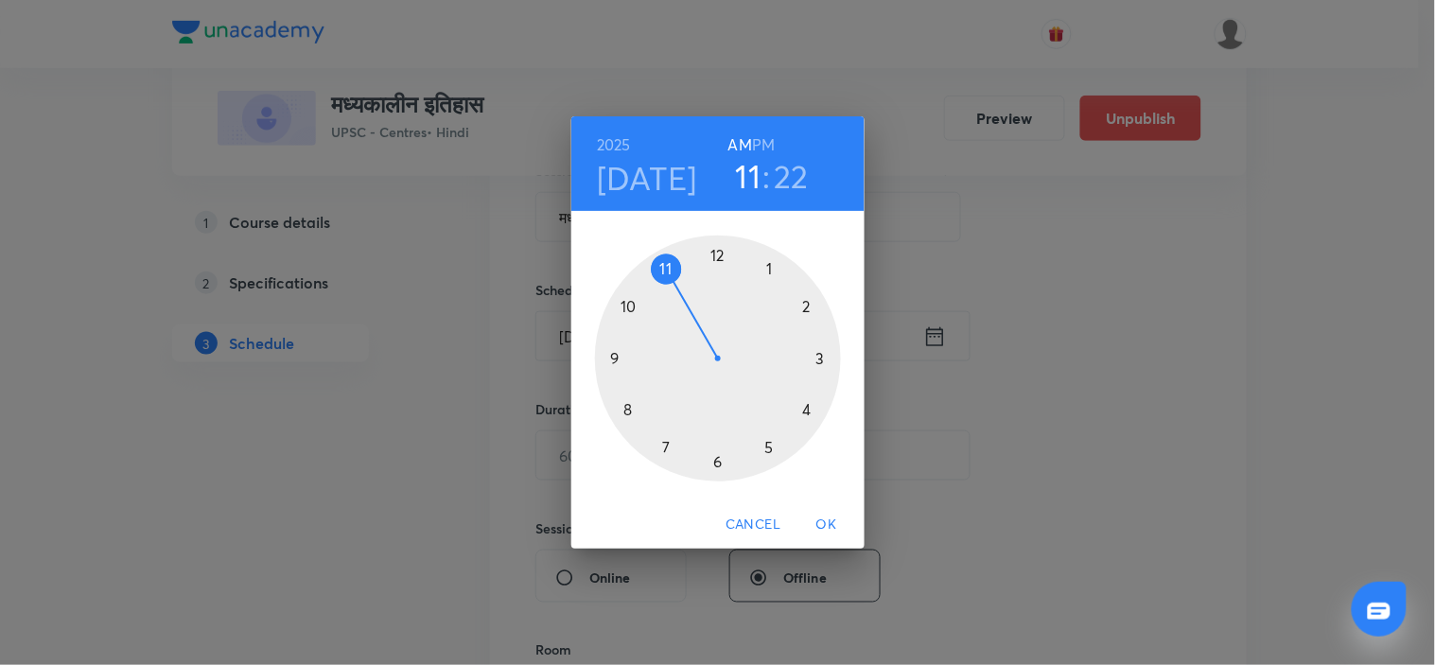
click at [761, 144] on h6 "PM" at bounding box center [763, 144] width 23 height 26
click at [807, 411] on div at bounding box center [718, 358] width 246 height 246
click at [715, 461] on div at bounding box center [718, 358] width 246 height 246
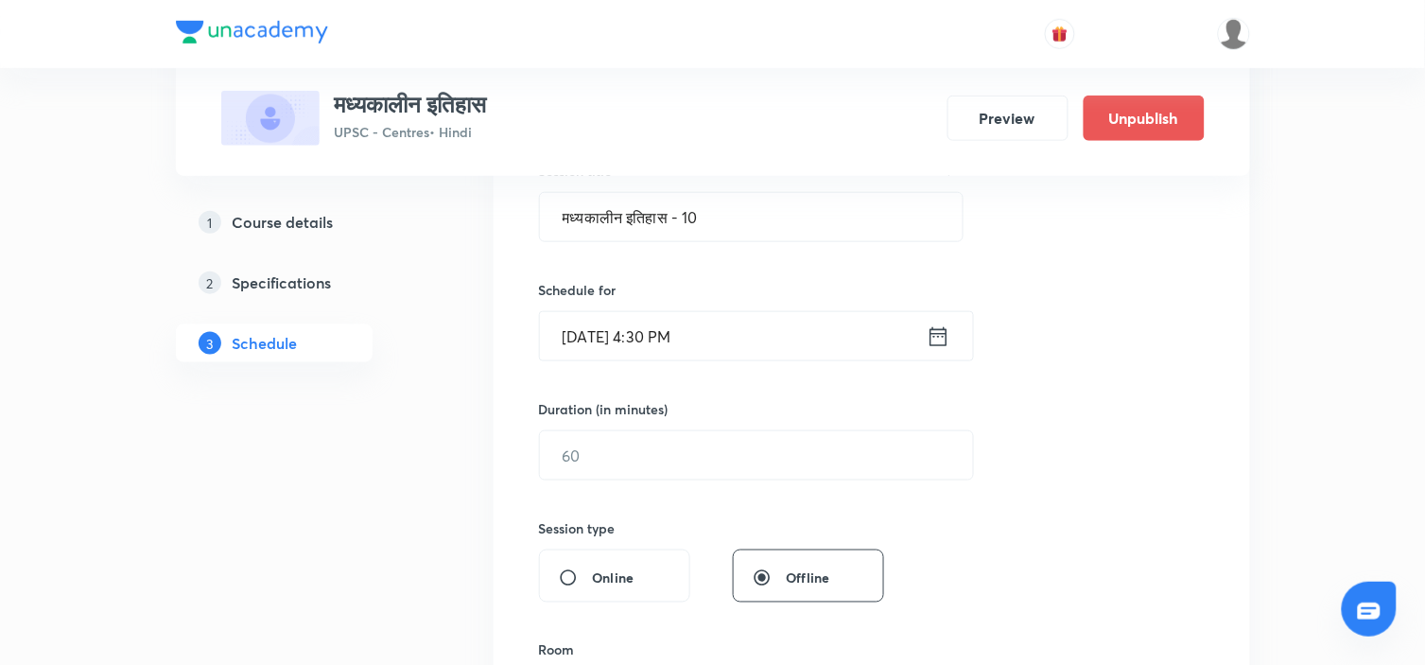
click at [715, 461] on input "text" at bounding box center [756, 455] width 433 height 48
type input "120"
click at [1103, 410] on div "Session 10 Live class Session title 21/99 मध्यकालीन इतिहास - 10 ​ Schedule for …" at bounding box center [872, 477] width 666 height 888
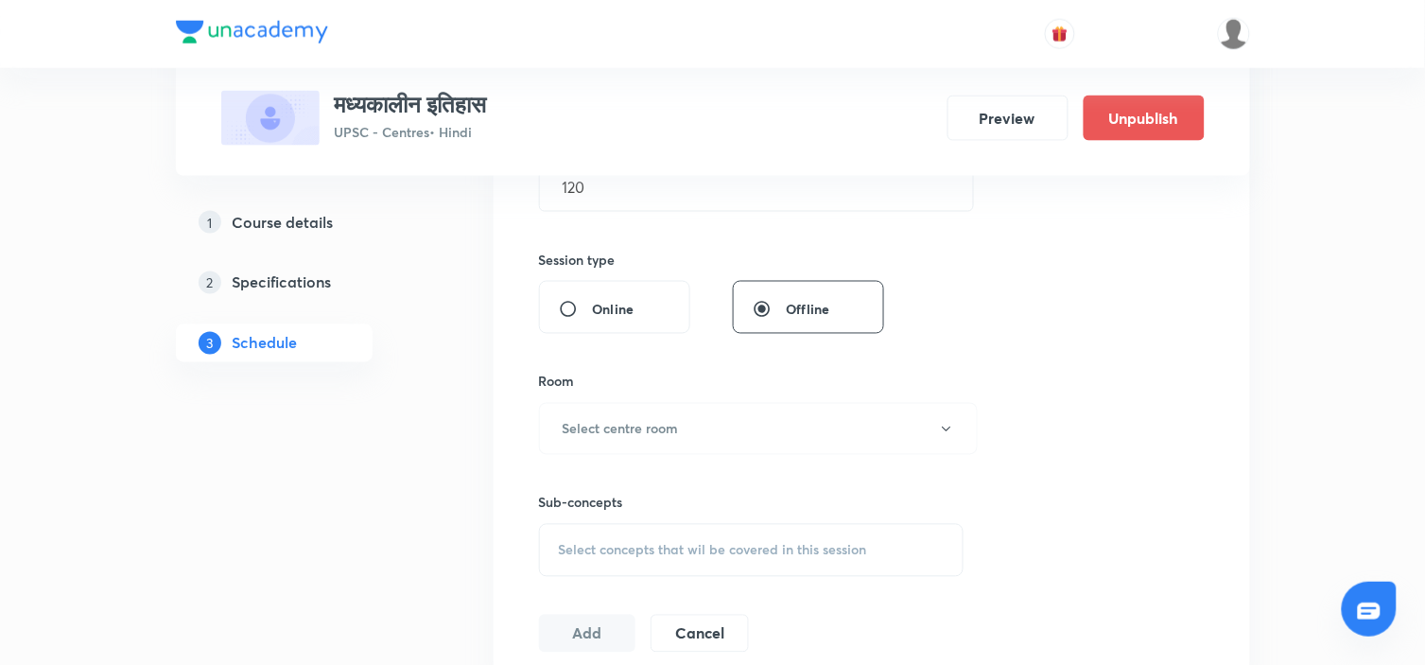
scroll to position [647, 0]
click at [843, 423] on button "Select centre room" at bounding box center [758, 426] width 439 height 52
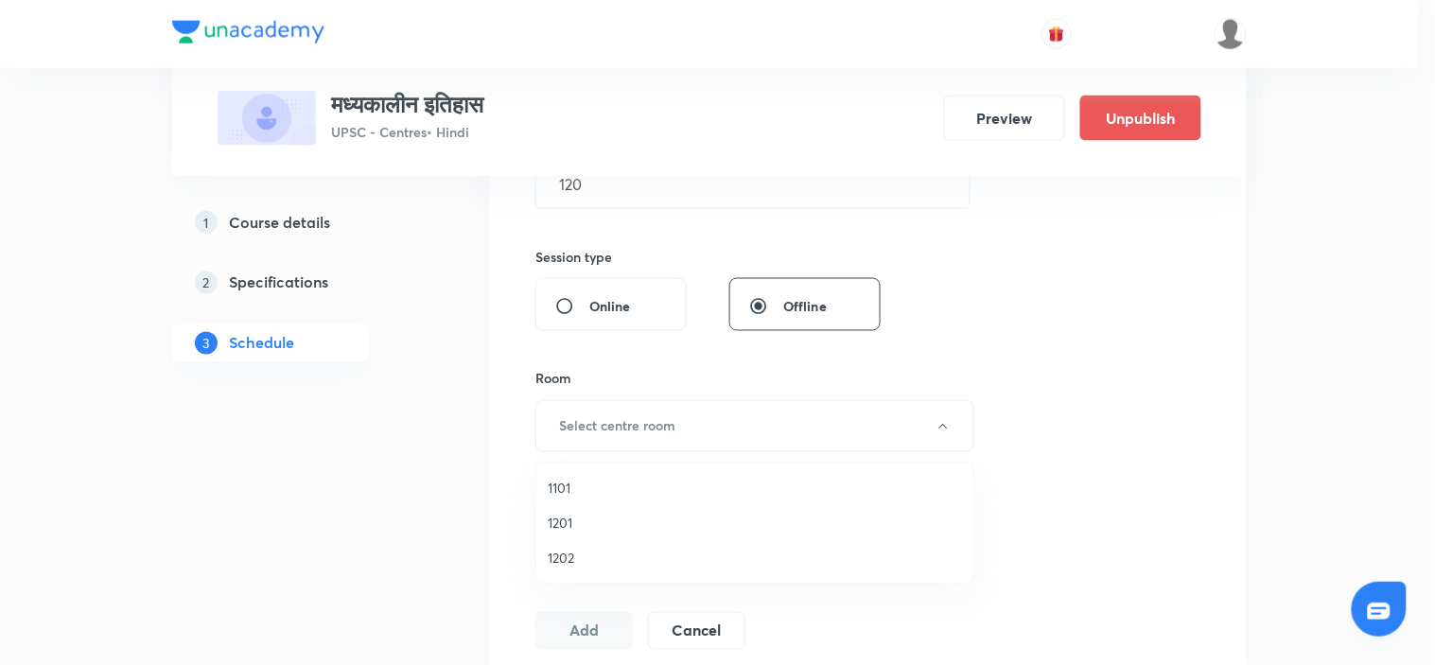
click at [559, 561] on span "1202" at bounding box center [755, 558] width 414 height 20
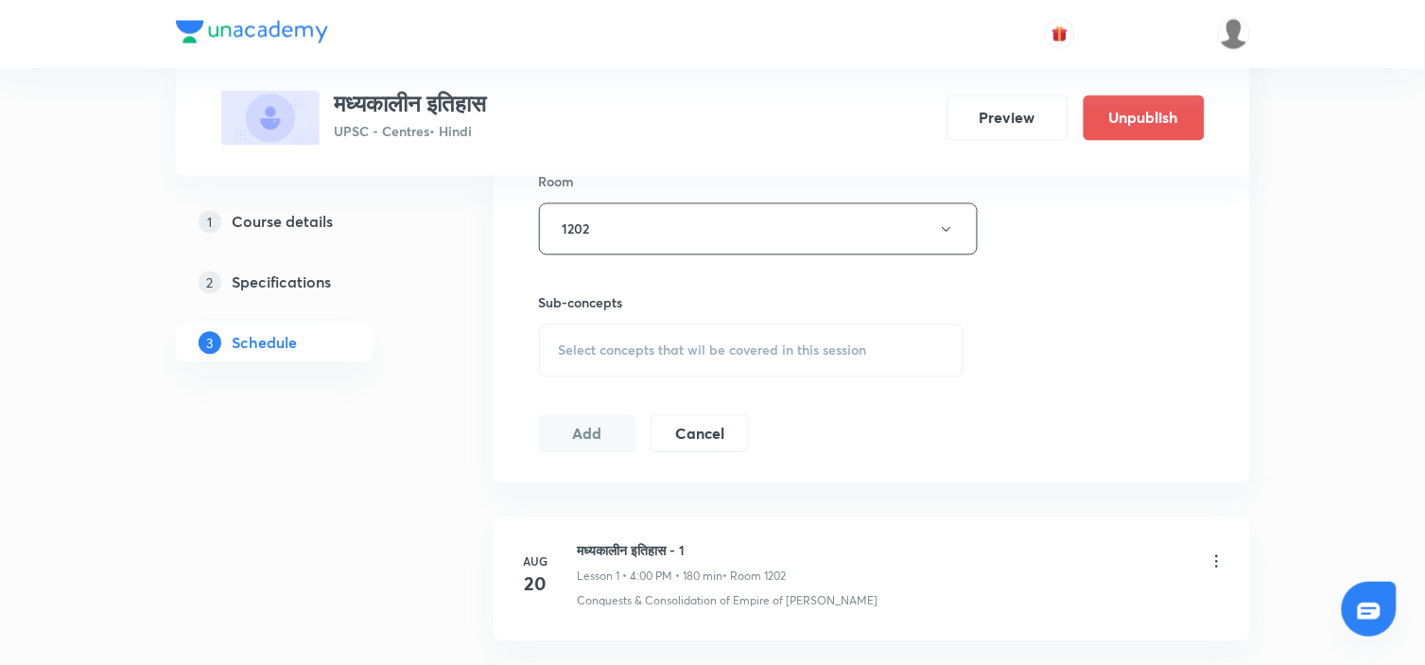
scroll to position [844, 0]
click at [771, 342] on span "Select concepts that wil be covered in this session" at bounding box center [713, 349] width 308 height 15
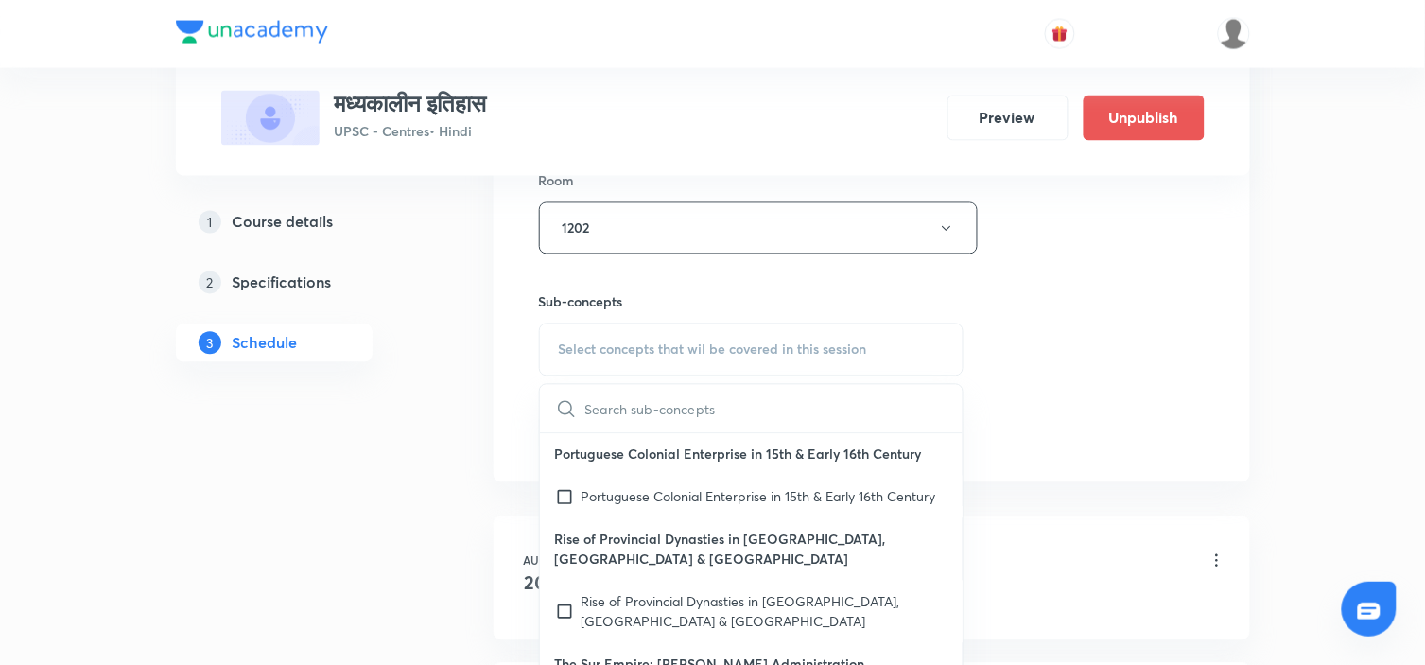
scroll to position [1131, 0]
click at [749, 591] on p "Rise of Provincial Dynasties in Bengal, Kashmir & Gujarat" at bounding box center [765, 611] width 367 height 40
checkbox input "true"
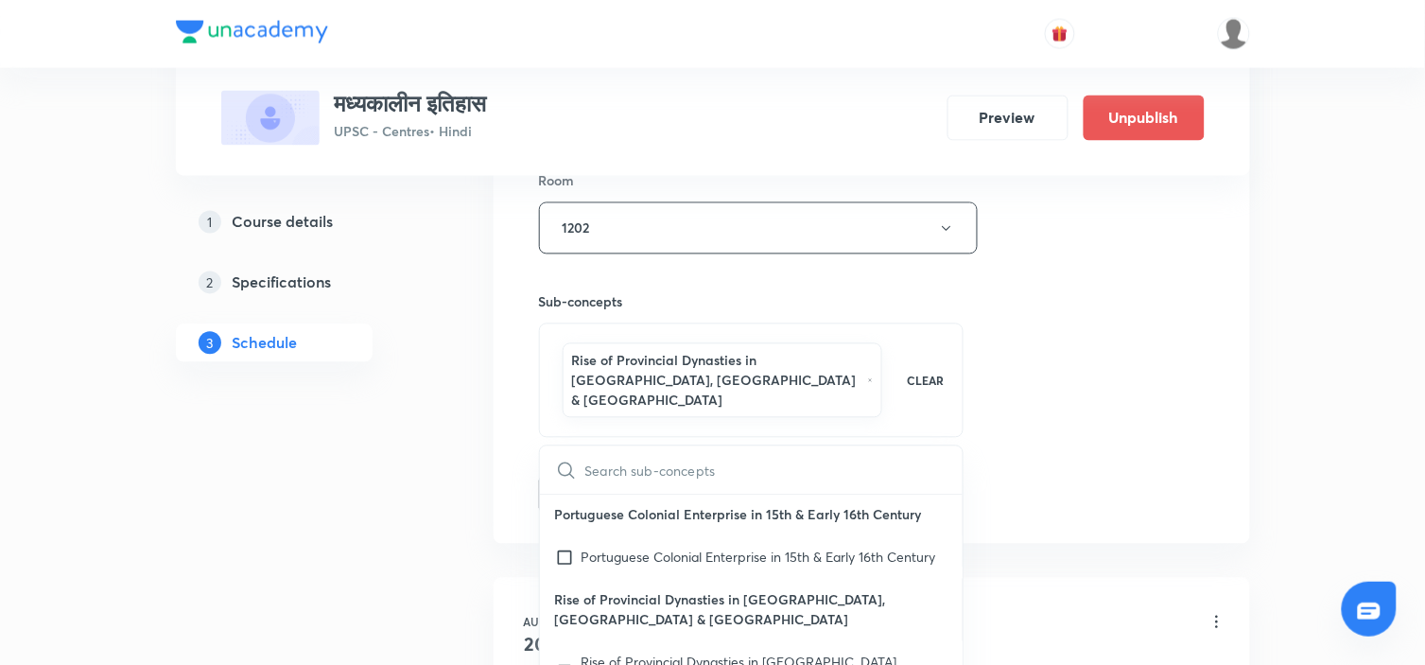
click at [1176, 285] on div "Session 10 Live class Session title 21/99 मध्यकालीन इतिहास - 10 ​ Schedule for …" at bounding box center [872, 38] width 666 height 949
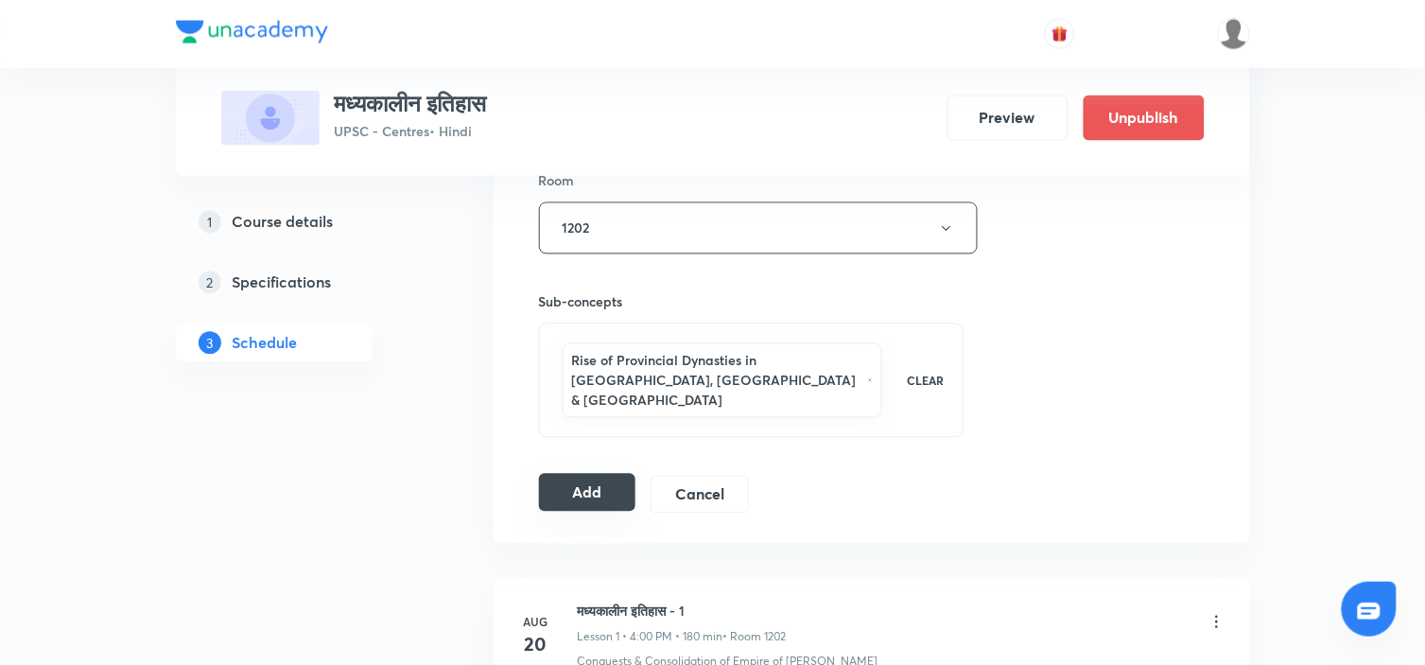
click at [598, 474] on button "Add" at bounding box center [587, 493] width 97 height 38
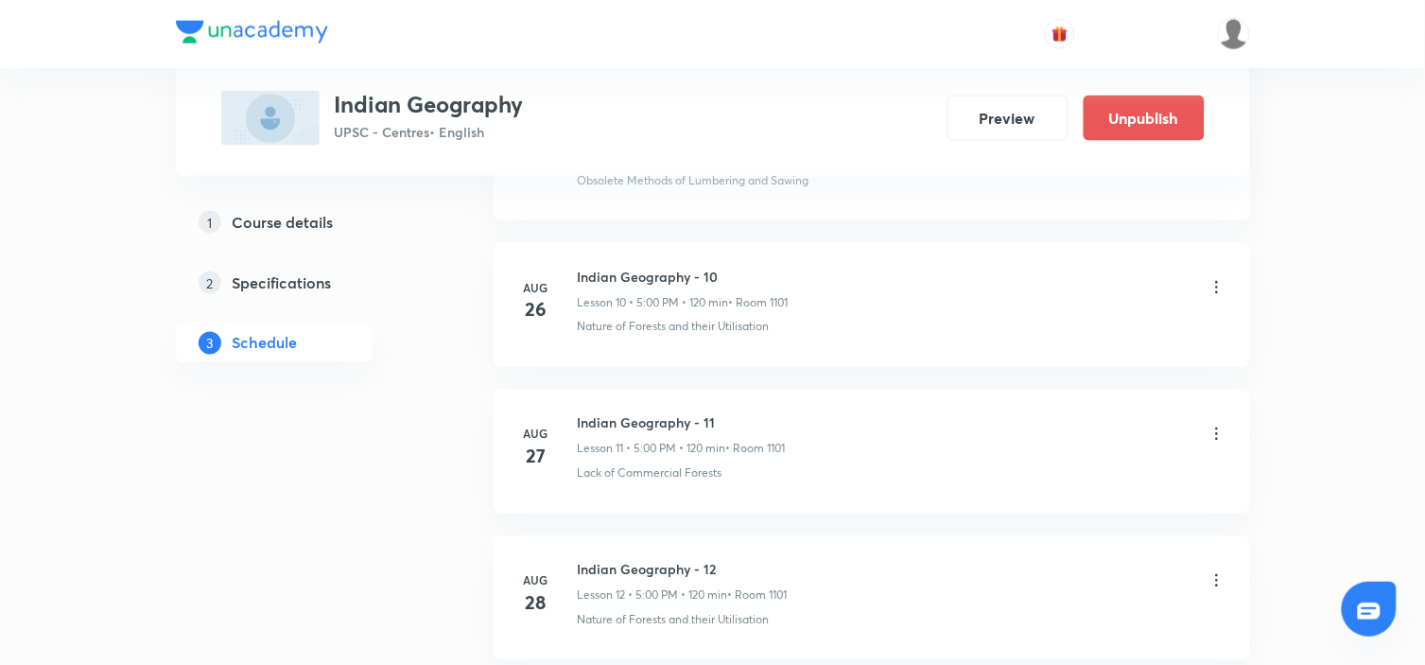
scroll to position [2758, 0]
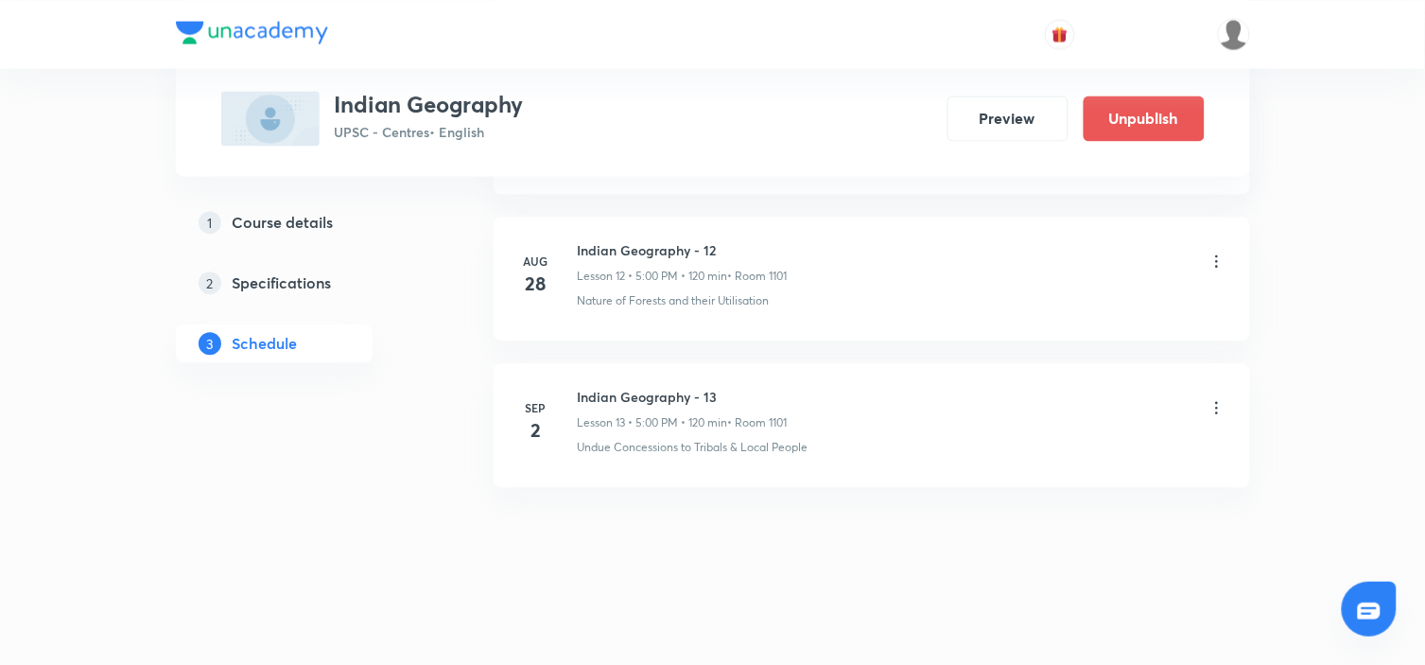
click at [646, 391] on h6 "Indian Geography - 13" at bounding box center [683, 397] width 210 height 20
copy h6 "Indian Geography - 13"
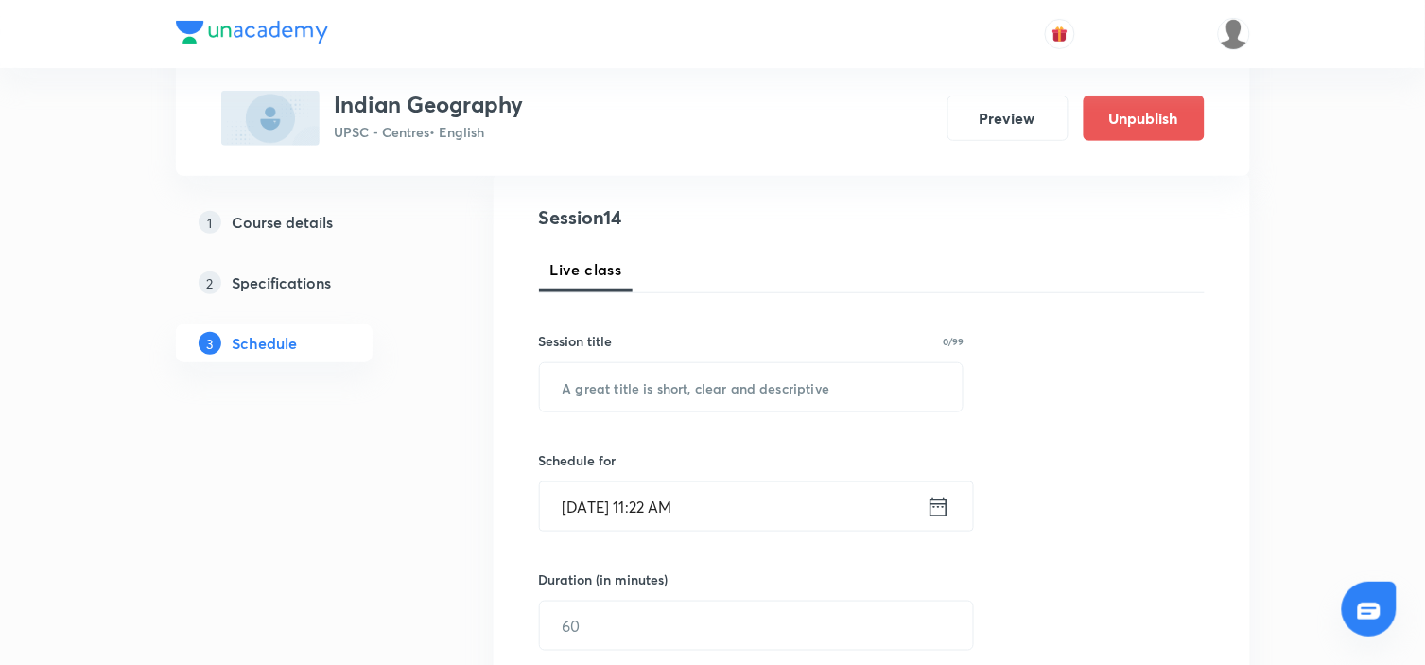
scroll to position [206, 0]
click at [631, 389] on input "text" at bounding box center [752, 386] width 424 height 48
paste input "Indian Geography - 13"
type input "Indian Geography - 14"
click at [1144, 413] on div "Session 14 Live class Session title 21/99 Indian Geography - 14 ​ Schedule for …" at bounding box center [872, 646] width 666 height 888
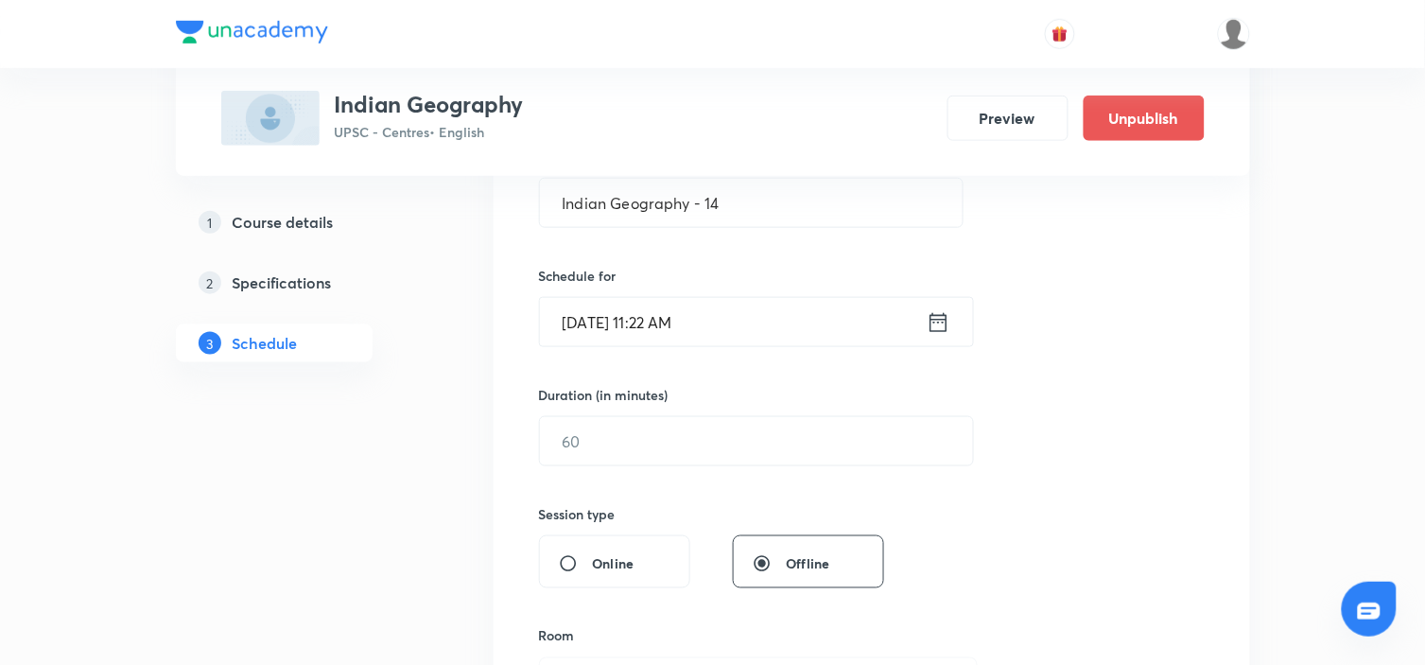
scroll to position [391, 0]
click at [936, 320] on icon at bounding box center [939, 321] width 24 height 26
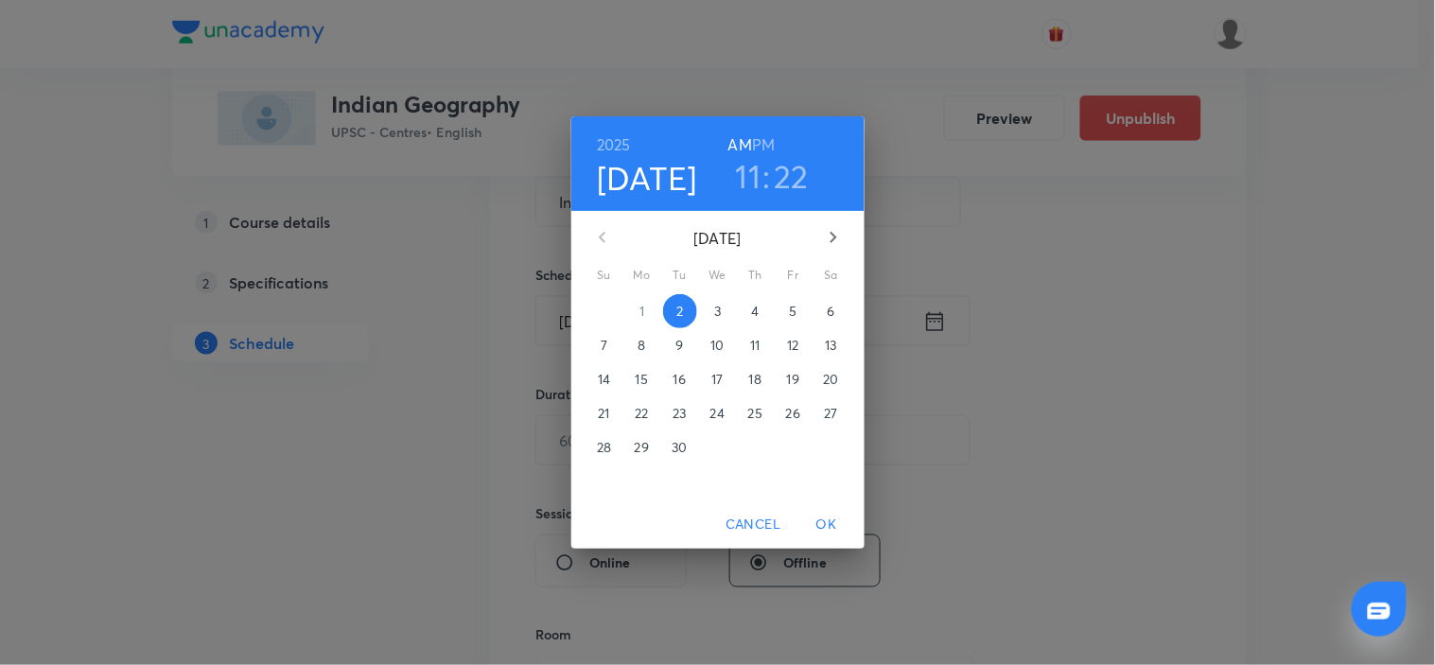
click at [717, 304] on p "3" at bounding box center [717, 311] width 7 height 19
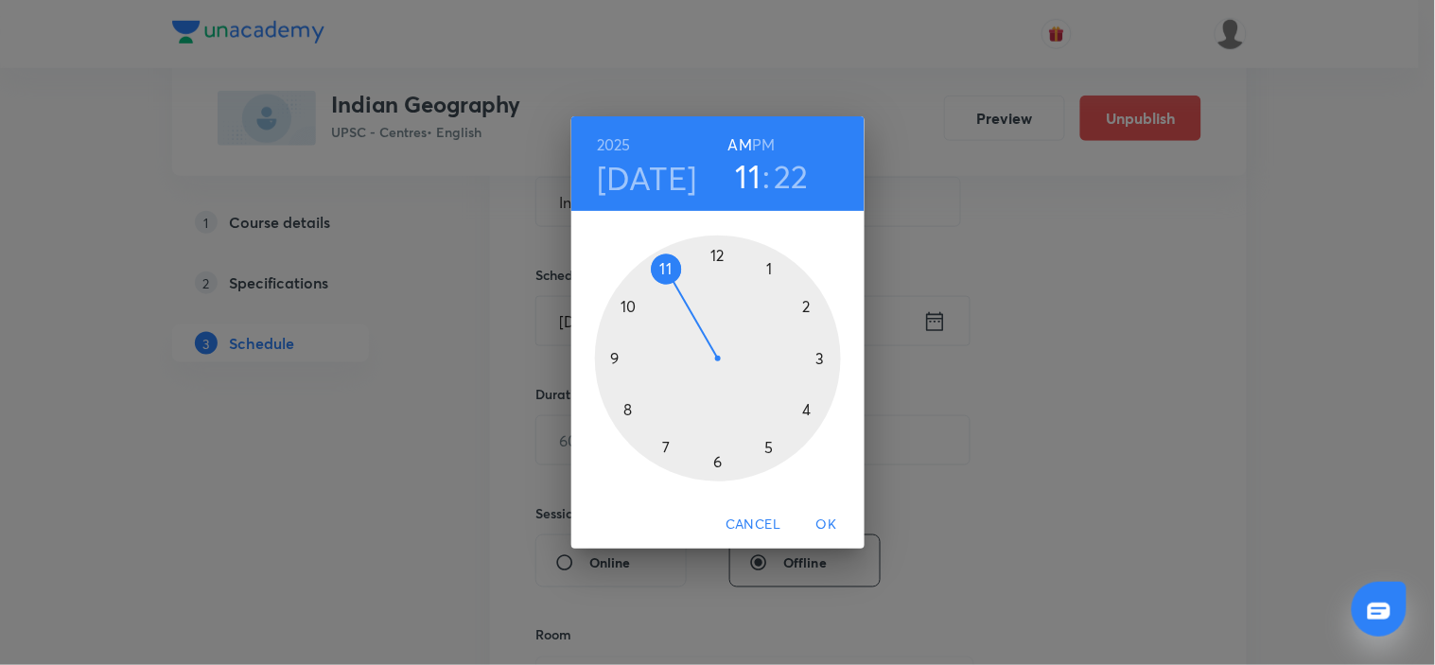
click at [762, 140] on h6 "PM" at bounding box center [763, 144] width 23 height 26
click at [767, 444] on div at bounding box center [718, 358] width 246 height 246
click at [716, 255] on div at bounding box center [718, 358] width 246 height 246
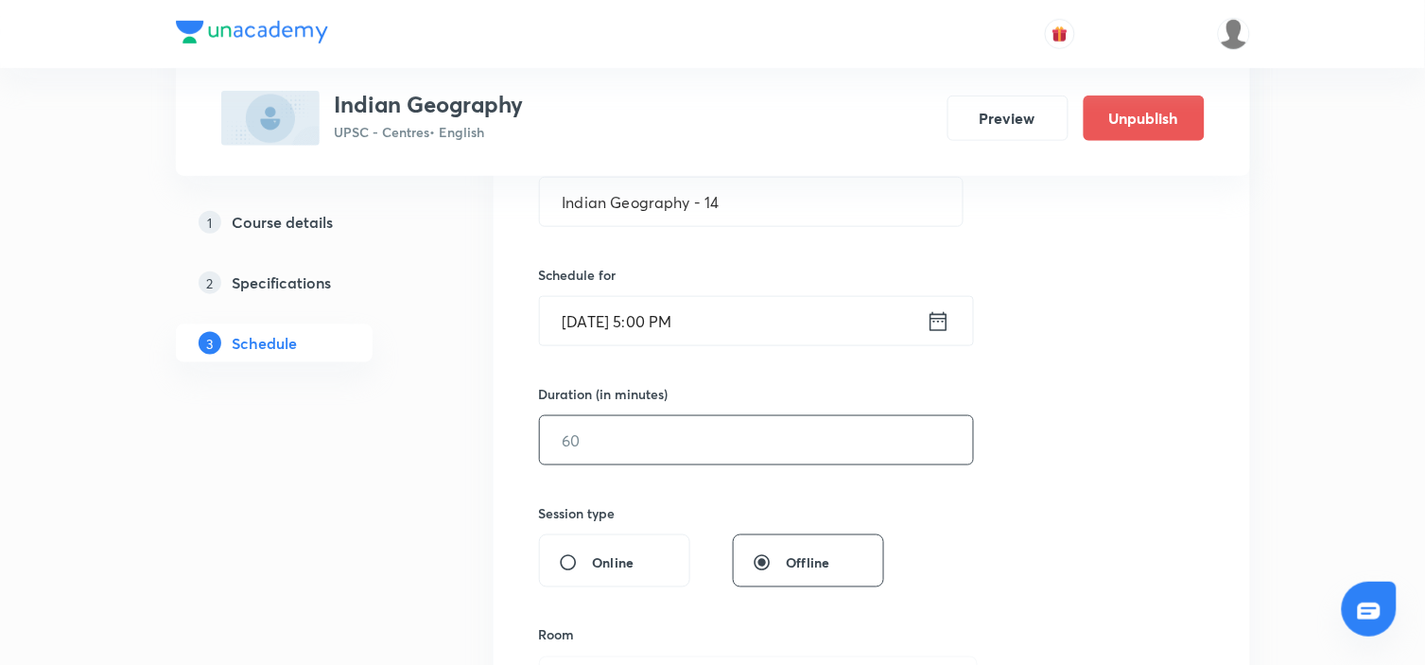
click at [695, 422] on input "text" at bounding box center [756, 440] width 433 height 48
type input "120"
click at [1072, 420] on div "Session 14 Live class Session title 21/99 Indian Geography - 14 ​ Schedule for …" at bounding box center [872, 462] width 666 height 888
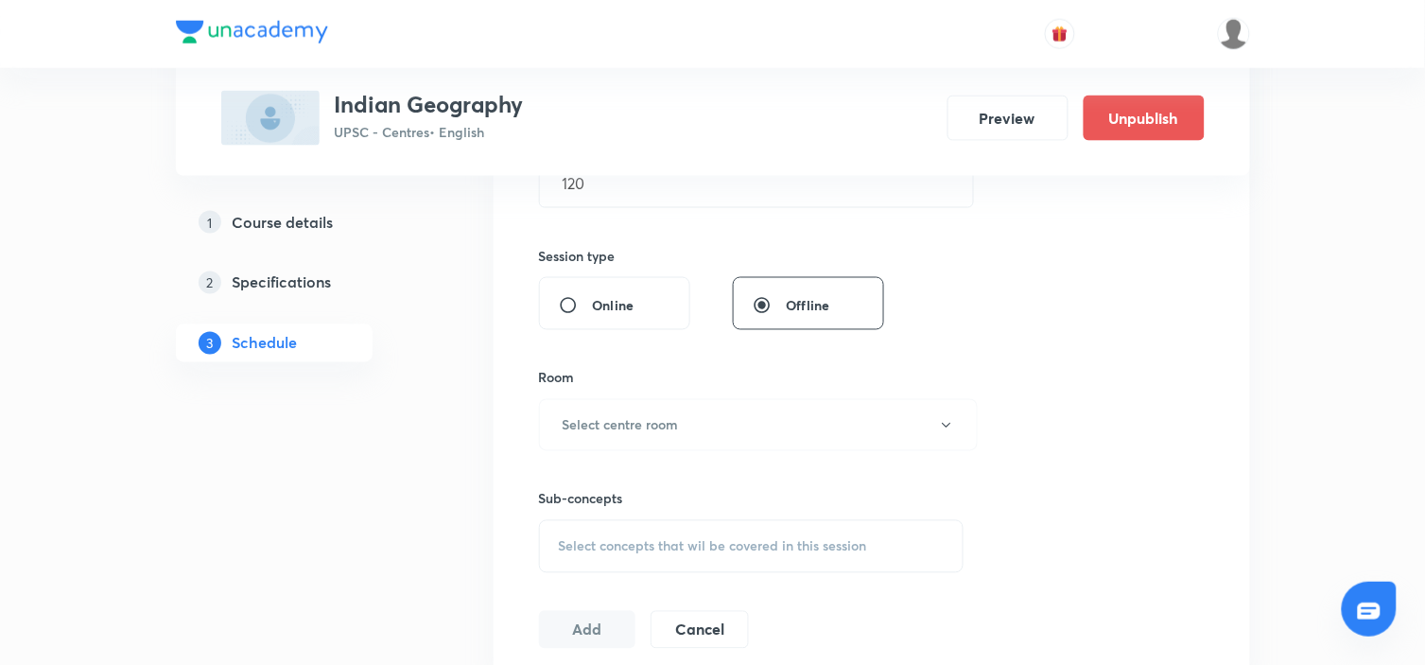
scroll to position [649, 0]
click at [896, 411] on button "Select centre room" at bounding box center [758, 424] width 439 height 52
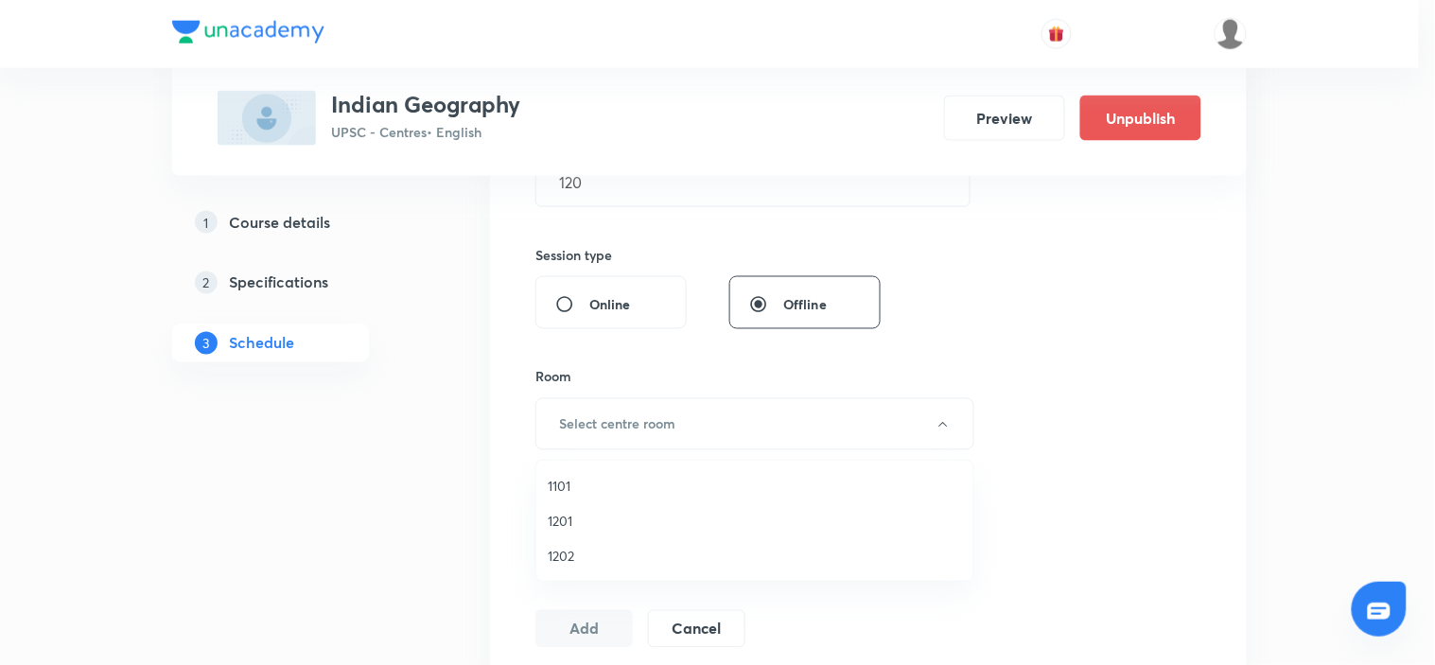
click at [559, 482] on span "1101" at bounding box center [755, 486] width 414 height 20
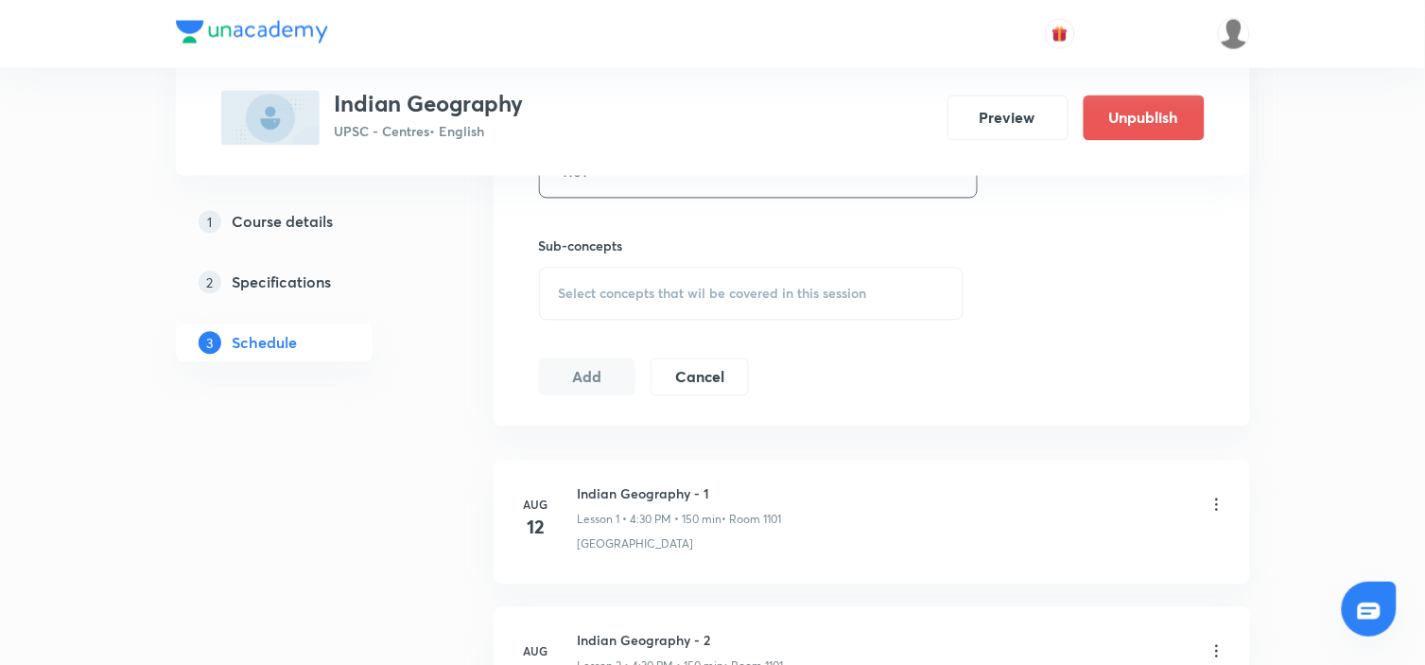
scroll to position [901, 0]
click at [713, 282] on div "Select concepts that wil be covered in this session" at bounding box center [752, 293] width 426 height 53
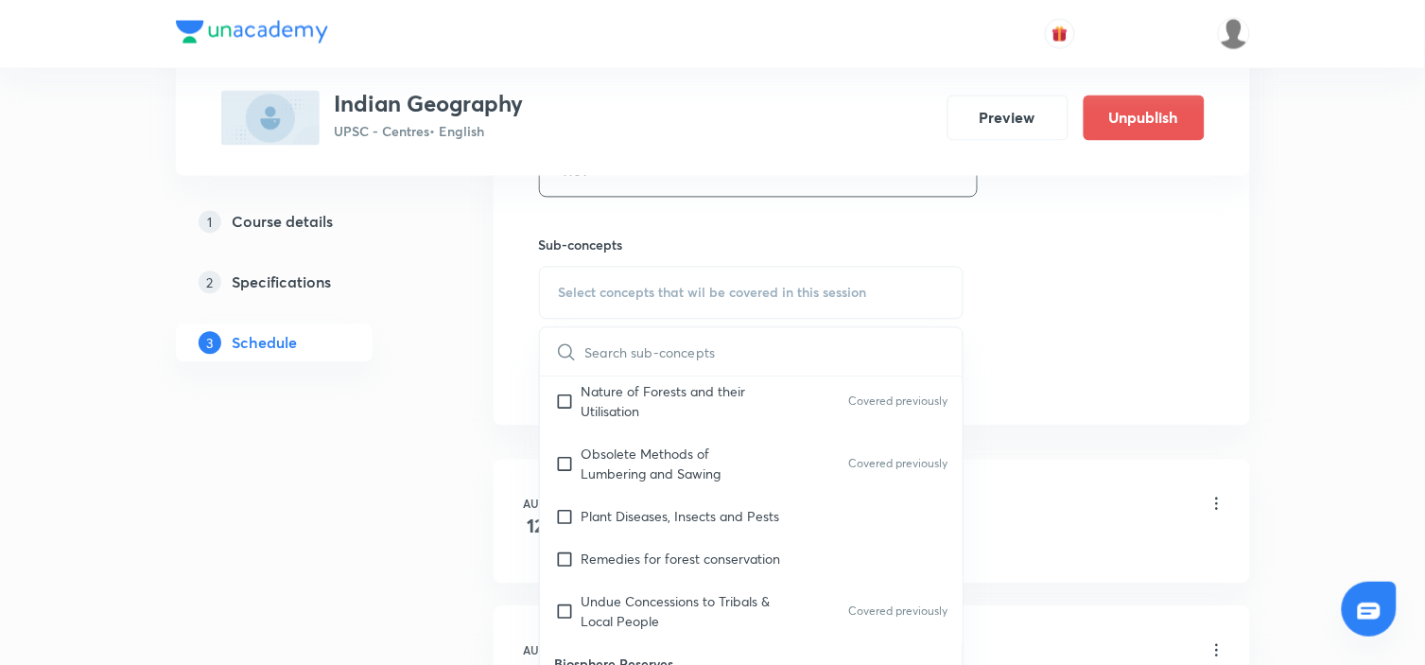
scroll to position [1009, 0]
click at [710, 503] on p "Plant Diseases, Insects and Pests" at bounding box center [681, 513] width 199 height 20
checkbox input "true"
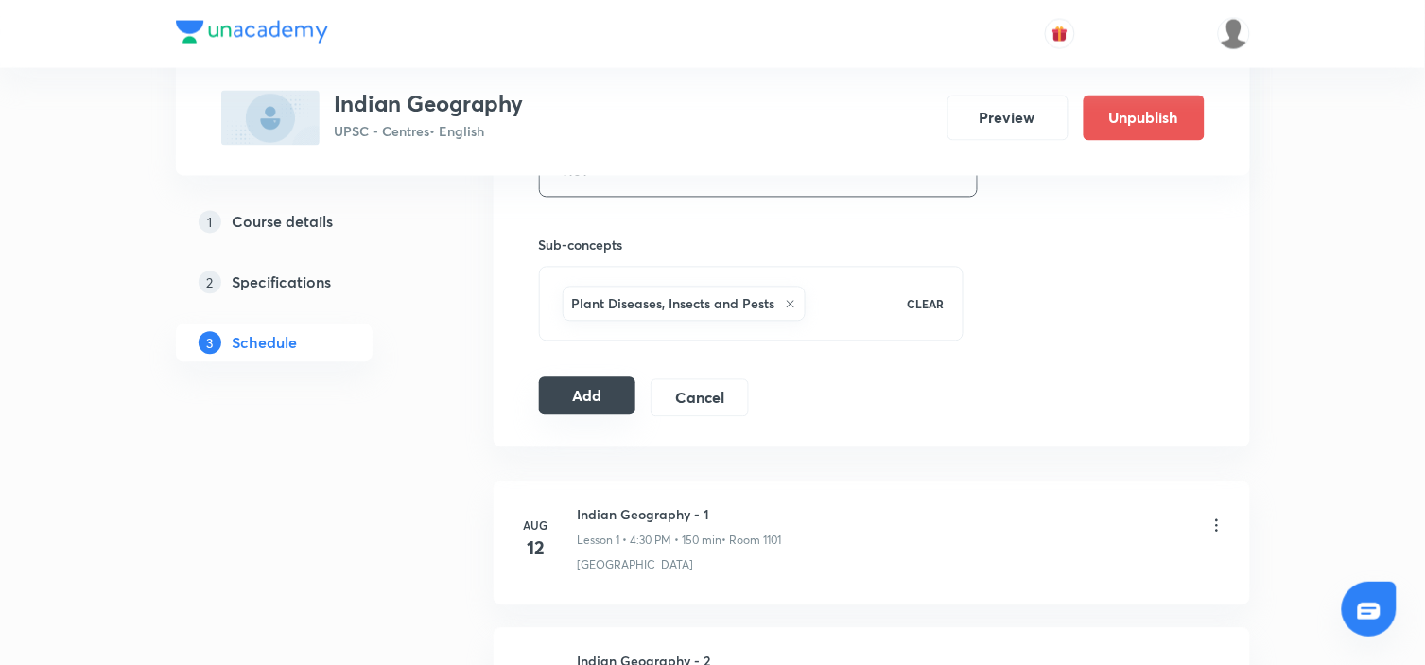
click at [560, 404] on button "Add" at bounding box center [587, 396] width 97 height 38
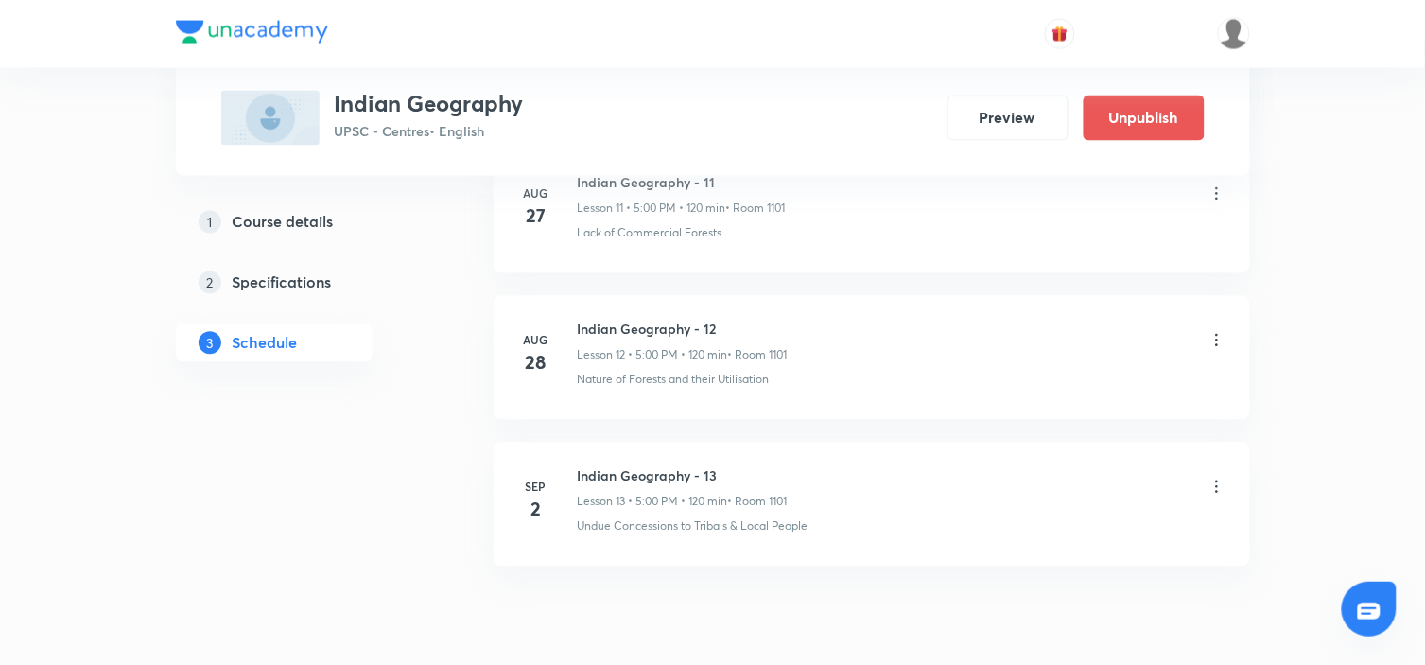
scroll to position [2781, 0]
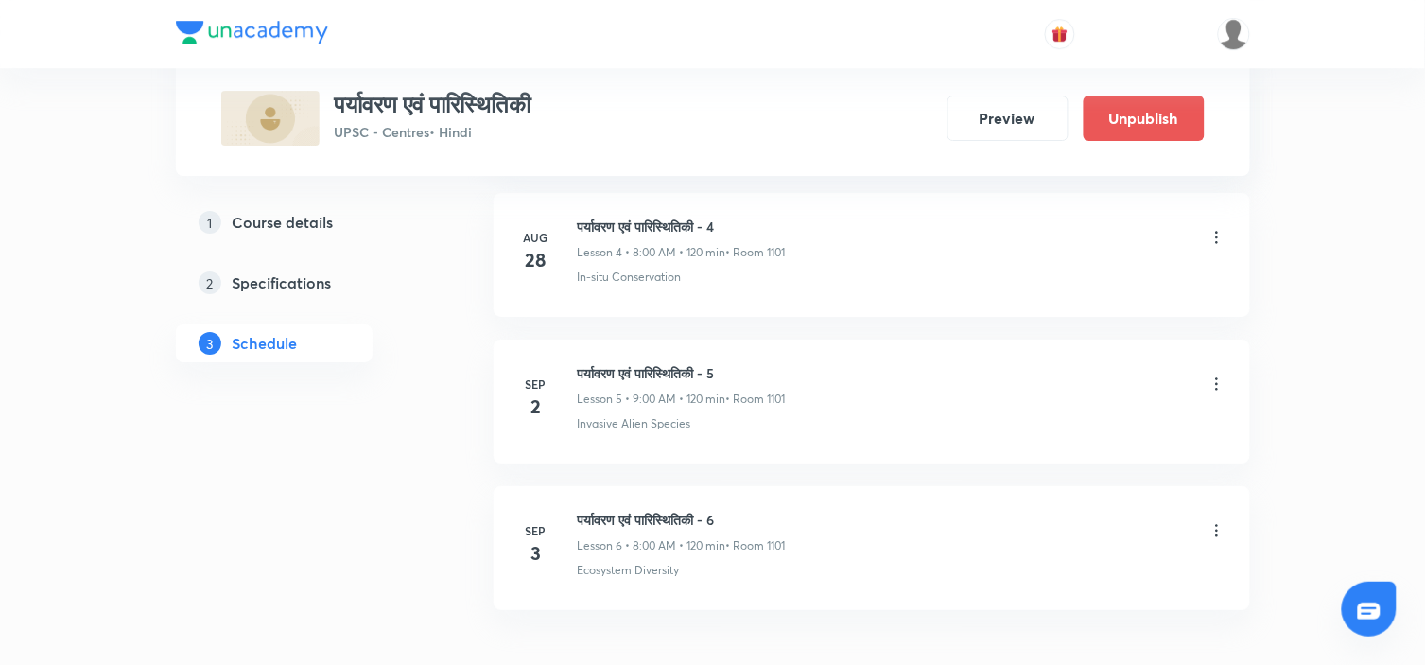
click at [234, 25] on img at bounding box center [252, 32] width 152 height 23
click at [191, 24] on img at bounding box center [252, 32] width 152 height 23
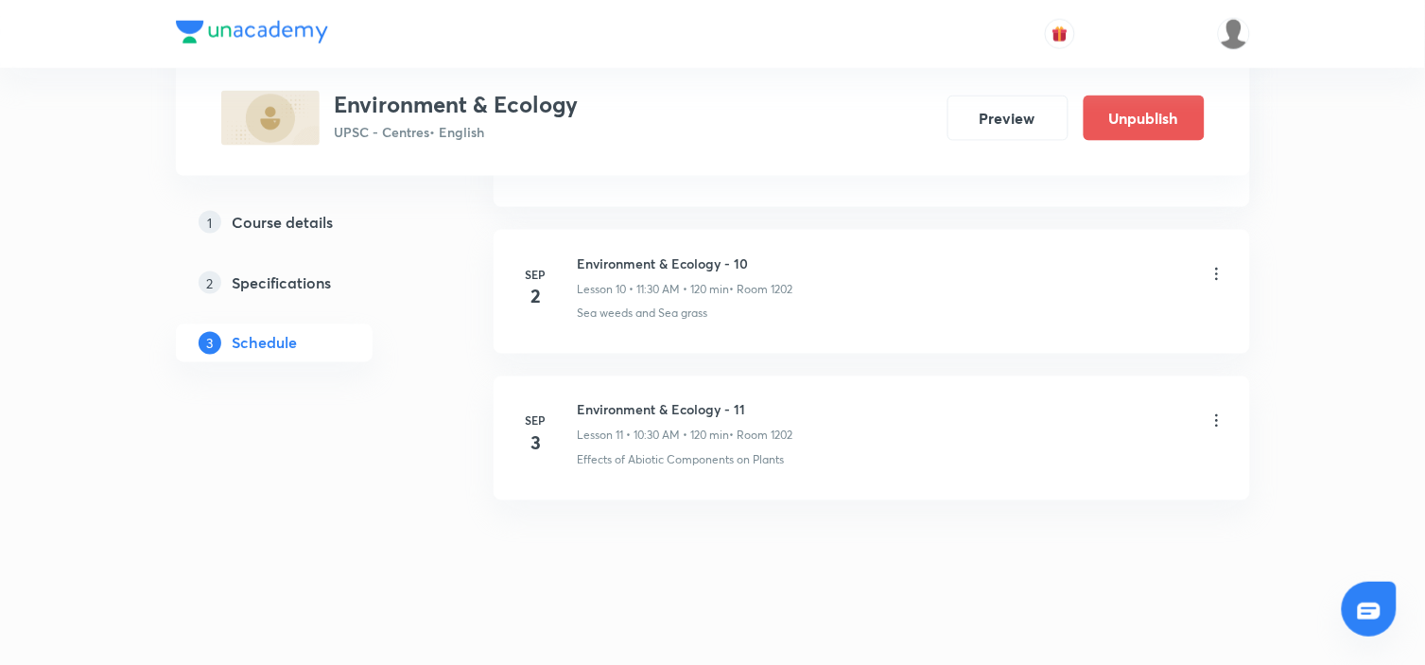
scroll to position [2451, 0]
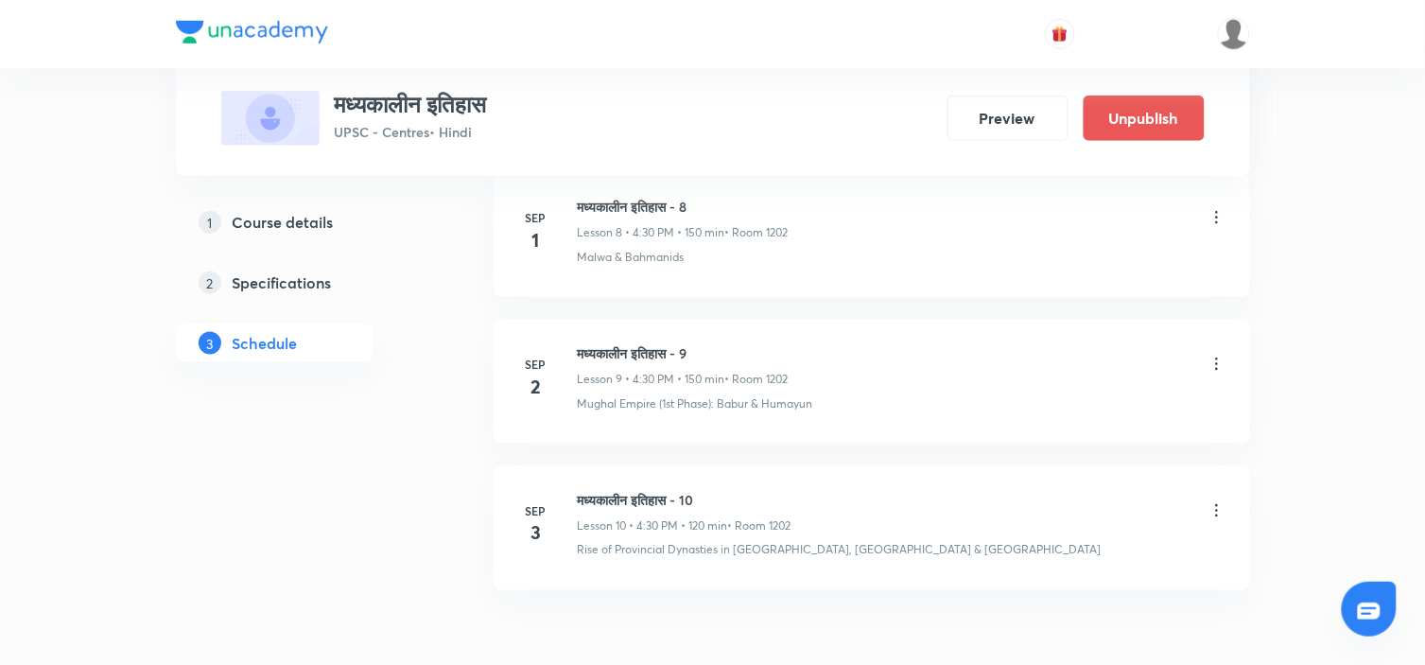
click at [1218, 516] on icon at bounding box center [1217, 510] width 19 height 19
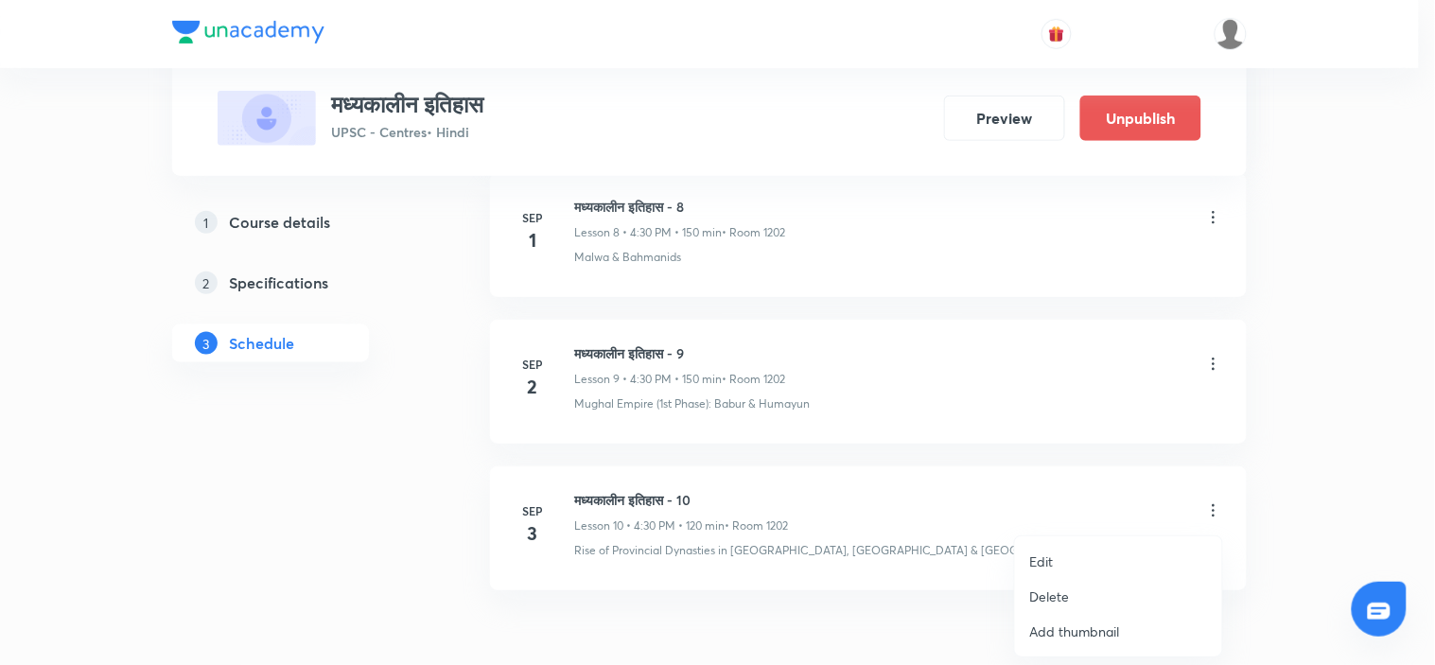
click at [1052, 563] on p "Edit" at bounding box center [1042, 561] width 24 height 20
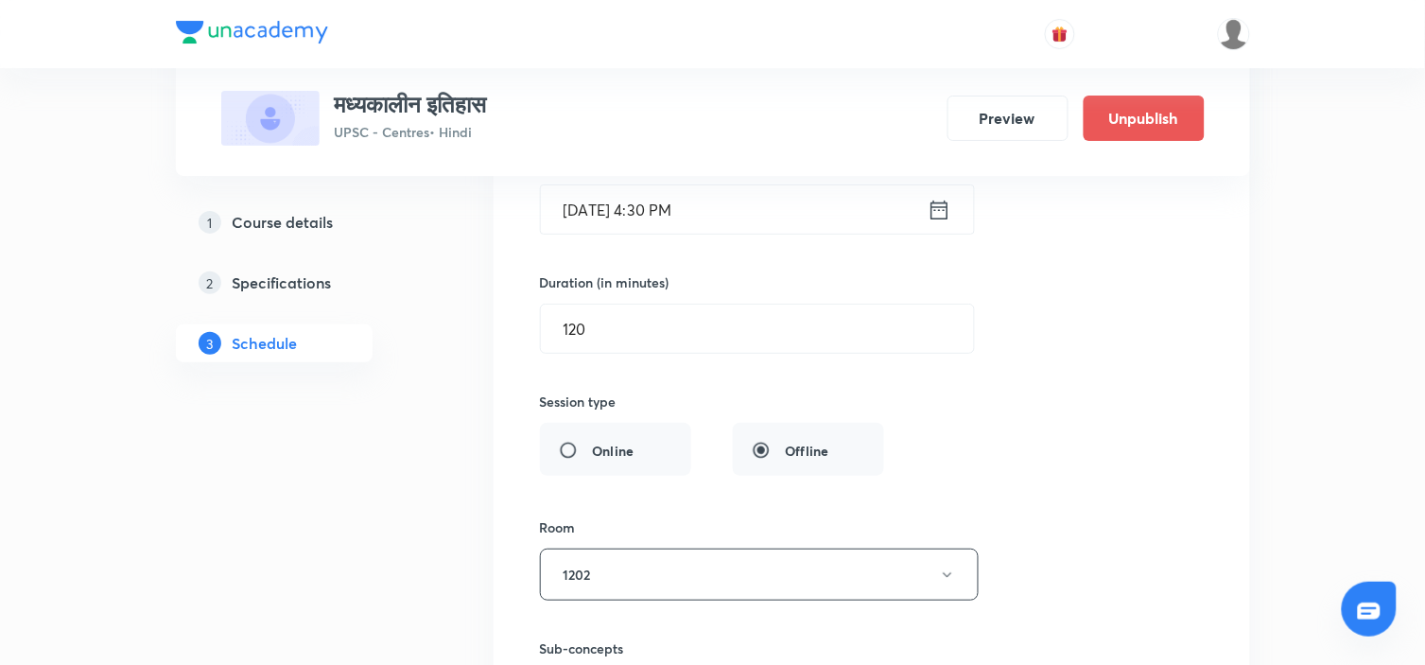
scroll to position [1817, 0]
click at [816, 304] on div "Duration (in minutes) 120 ​" at bounding box center [712, 313] width 344 height 81
click at [800, 322] on input "120" at bounding box center [757, 329] width 433 height 48
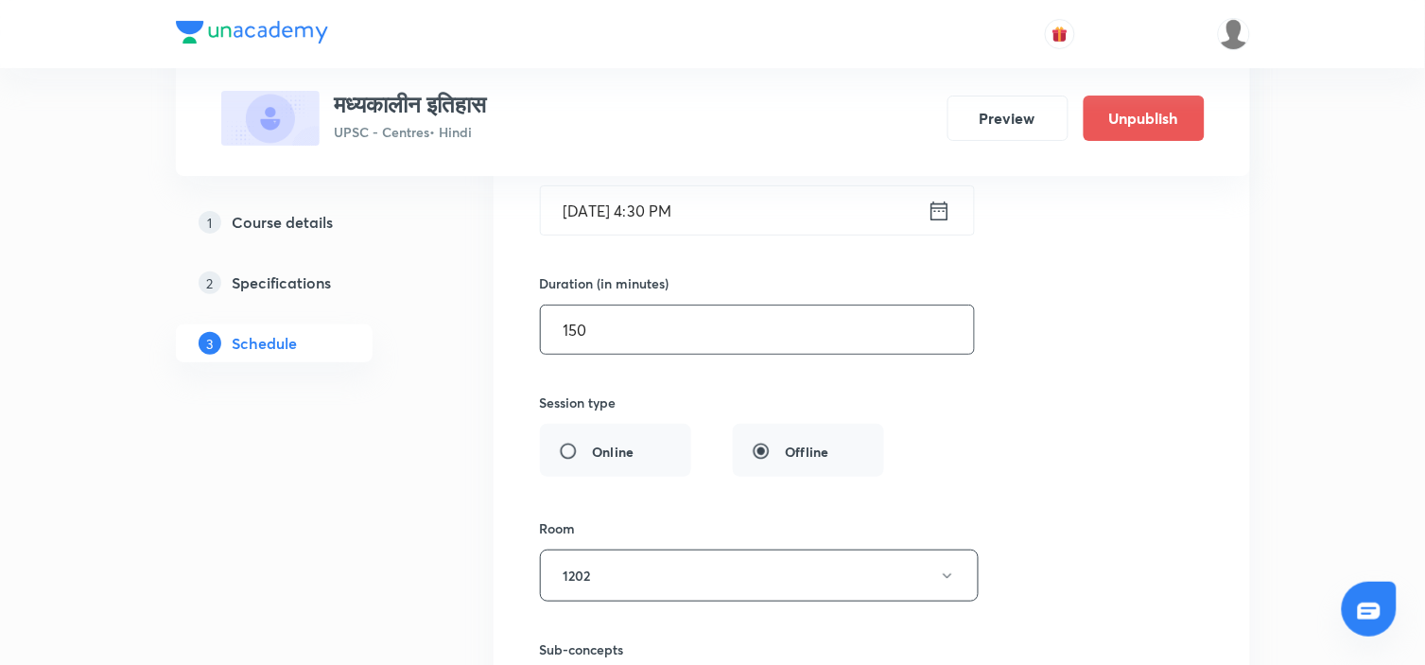
type input "150"
click at [1108, 397] on div "Session title 21/99 मध्यकालीन इतिहास - 10 ​ Schedule for Sep 3, 2025, 4:30 PM ​…" at bounding box center [872, 428] width 664 height 863
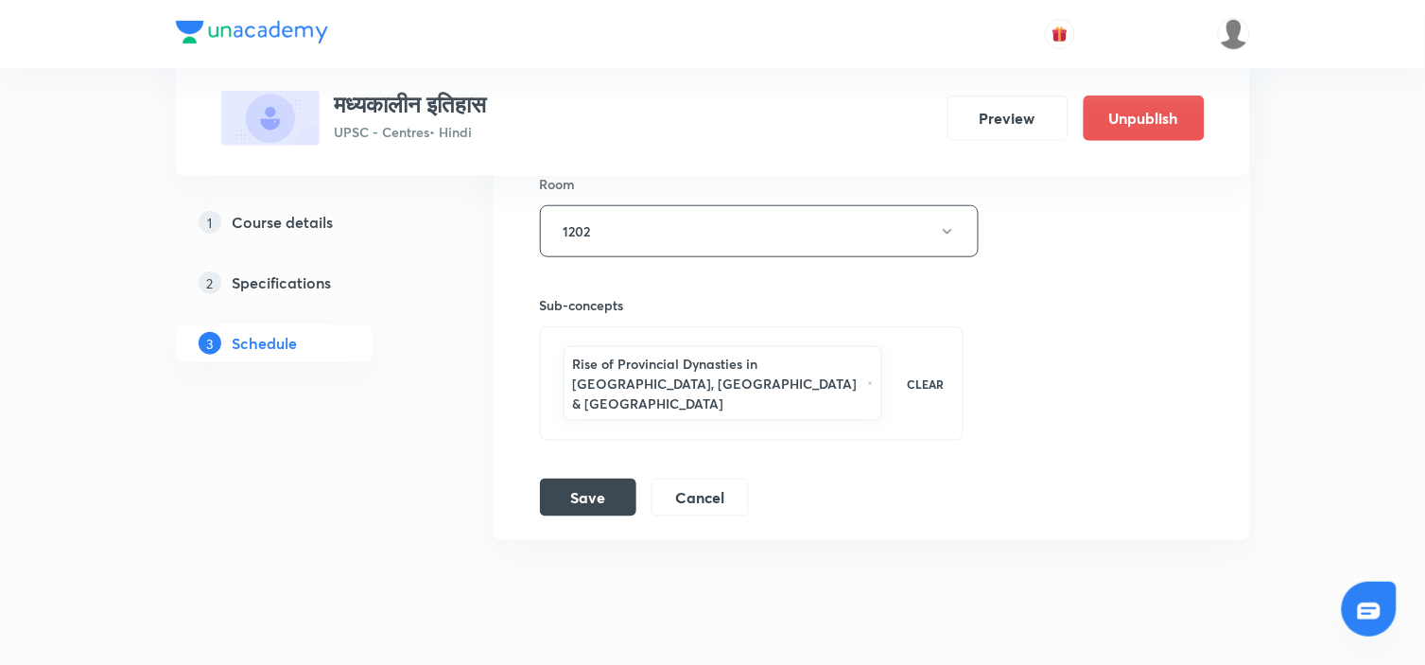
scroll to position [2197, 0]
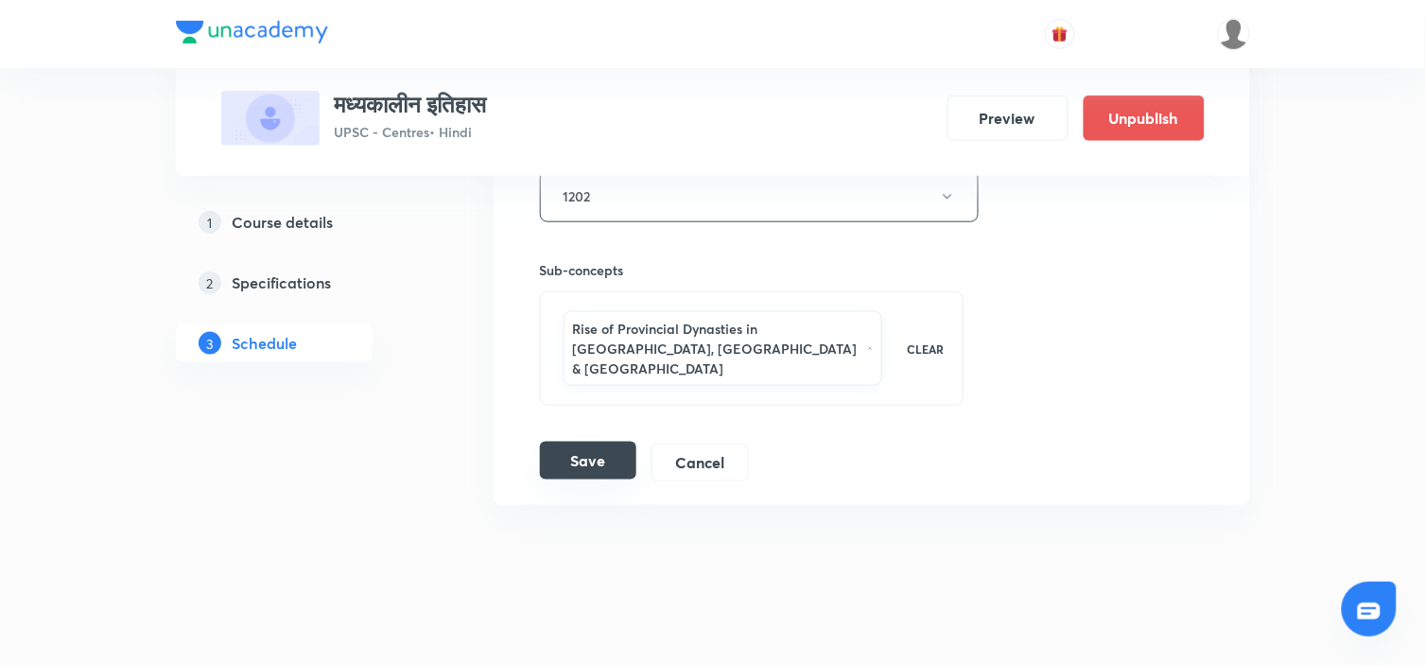
click at [558, 446] on button "Save" at bounding box center [588, 461] width 96 height 38
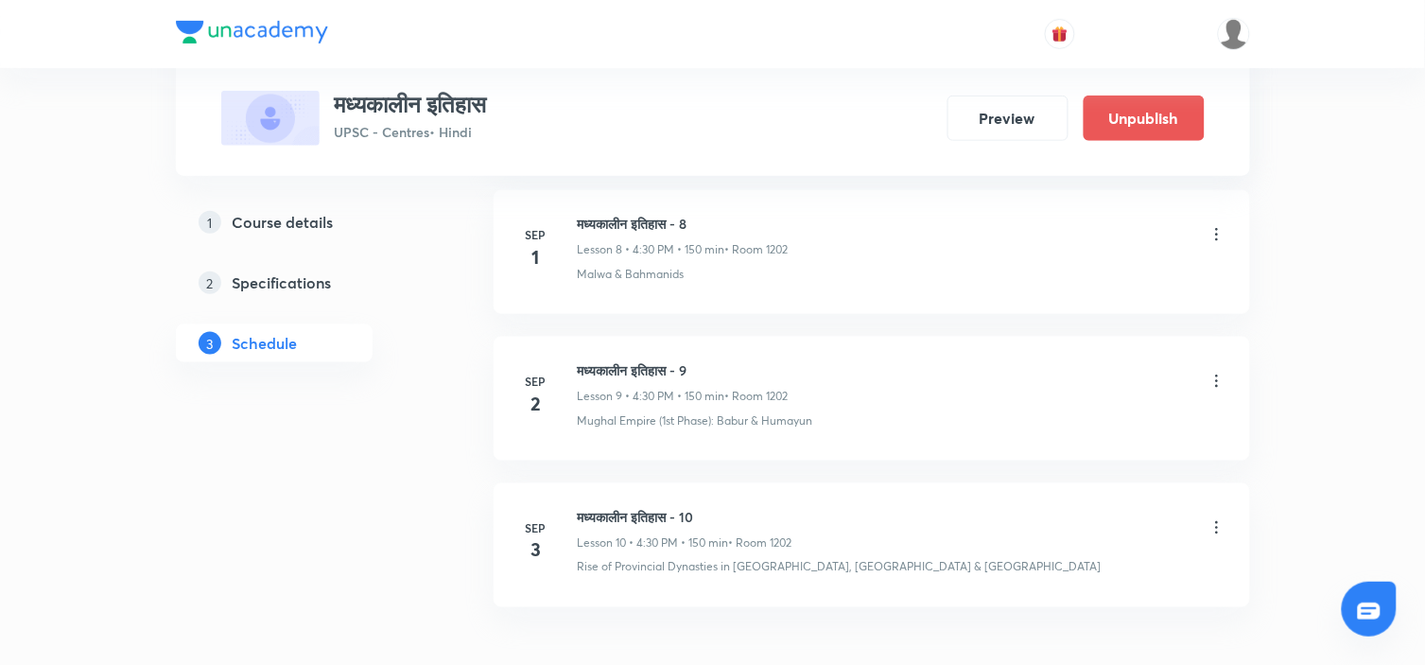
scroll to position [2319, 0]
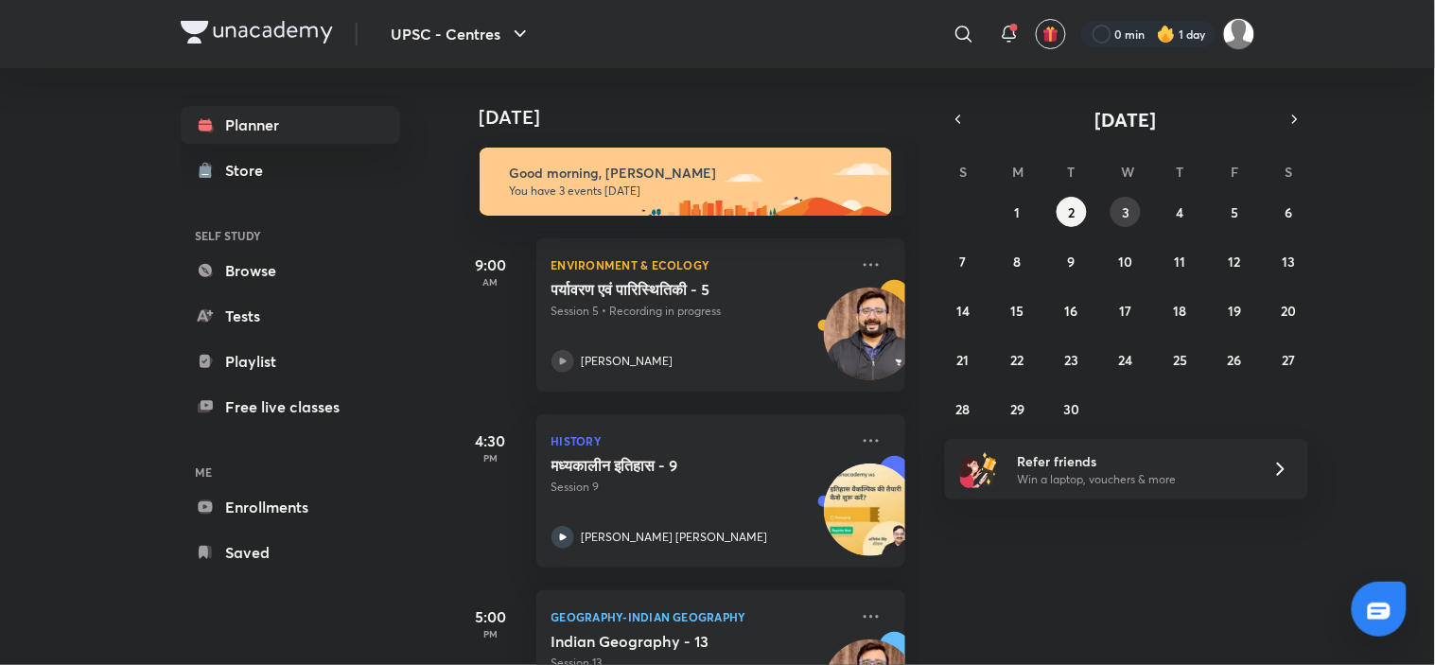
click at [1132, 201] on button "3" at bounding box center [1125, 212] width 30 height 30
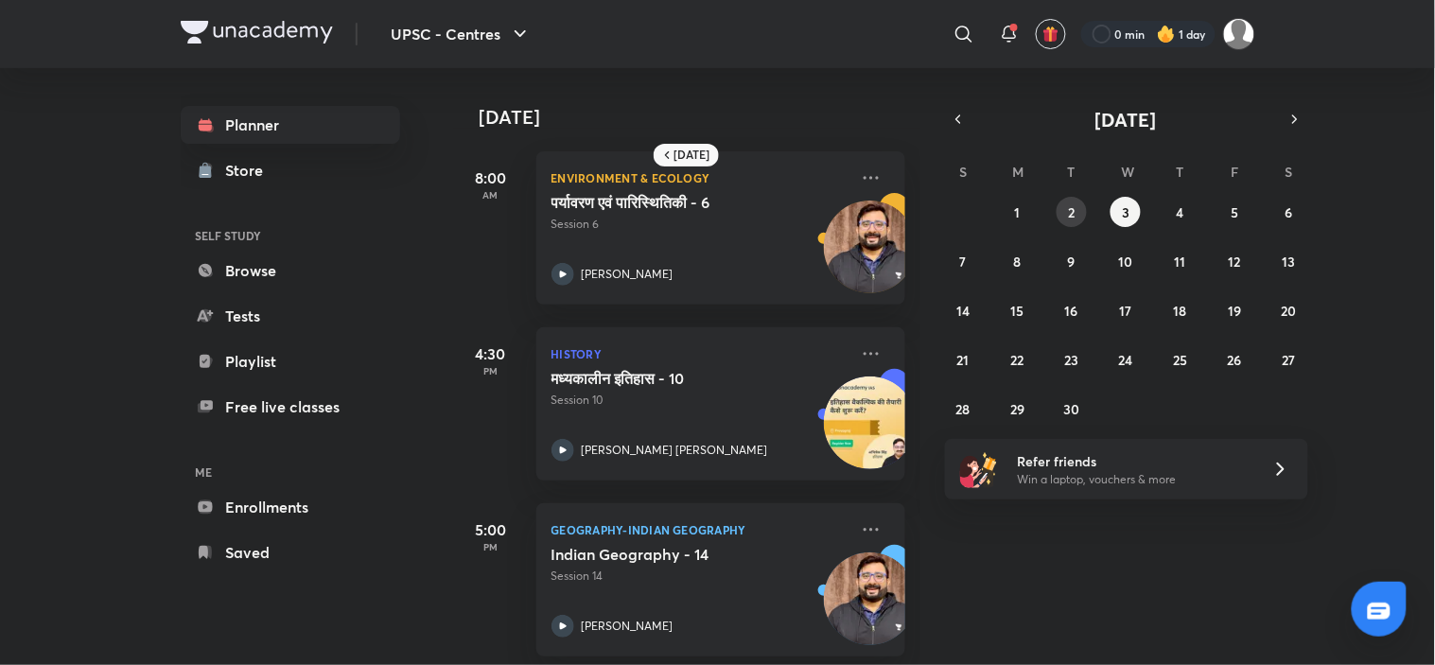
click at [1083, 215] on button "2" at bounding box center [1071, 212] width 30 height 30
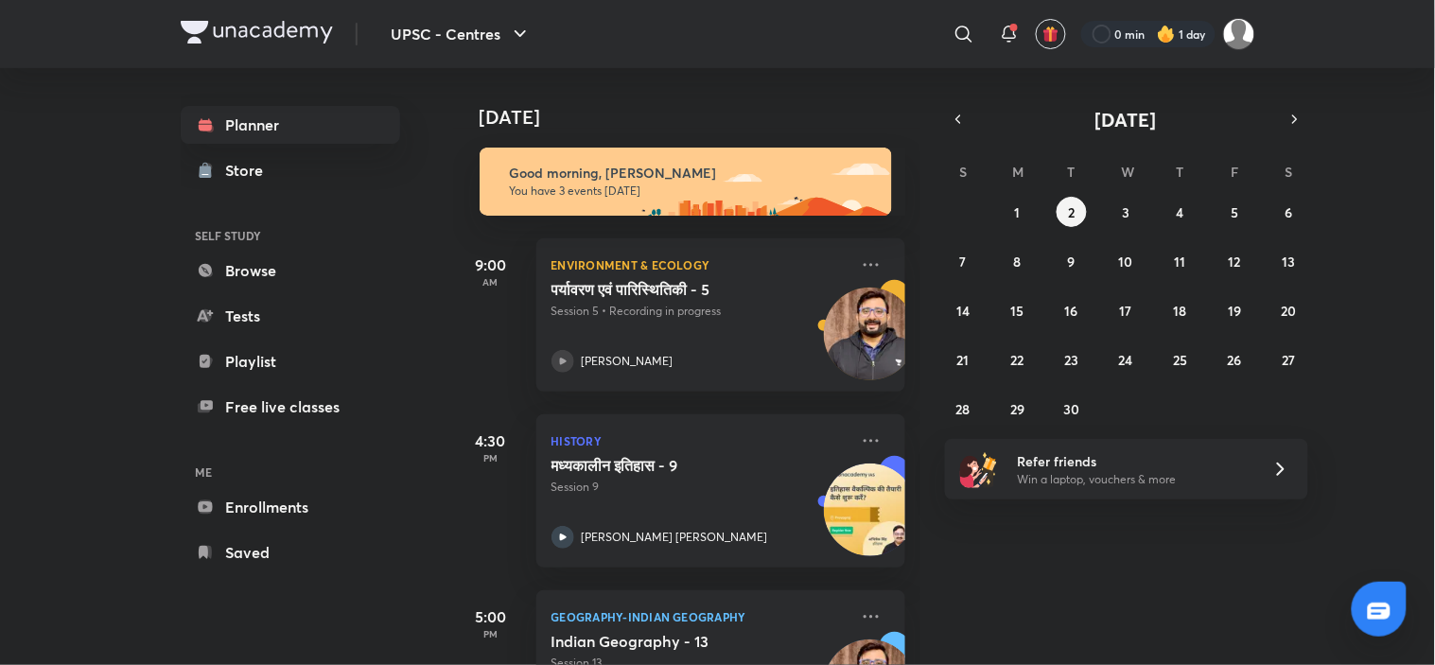
scroll to position [109, 0]
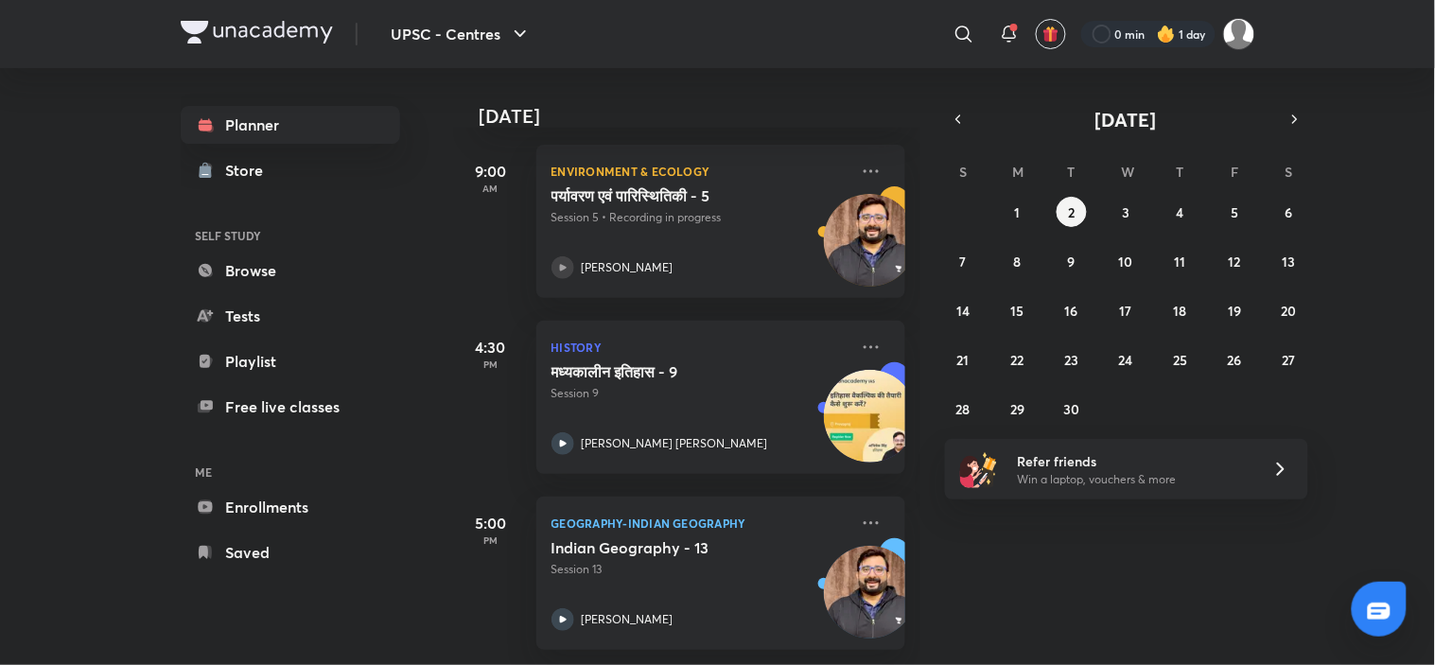
click at [66, 435] on div "UPSC - Centres ​ 0 min 1 day Planner Store SELF STUDY Browse Tests Playlist Fre…" at bounding box center [717, 332] width 1435 height 665
